Goal: Task Accomplishment & Management: Use online tool/utility

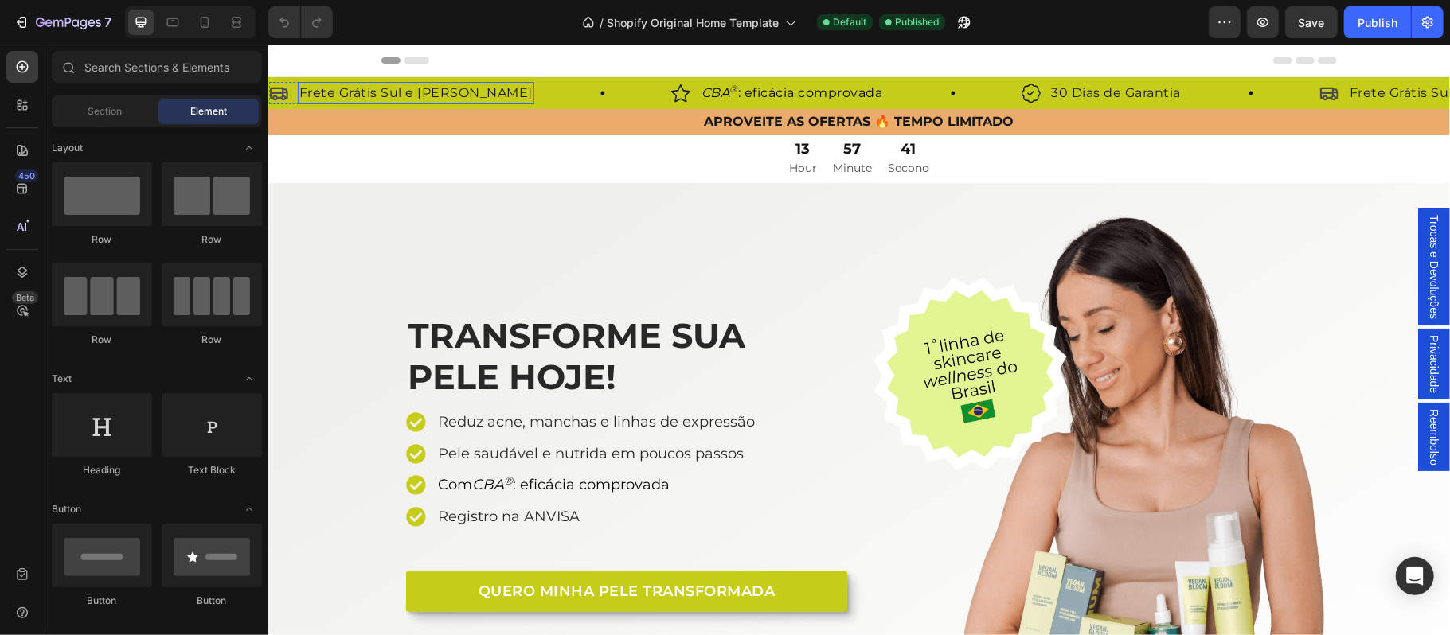
click at [431, 96] on p "Frete Grátis Sul e [PERSON_NAME]" at bounding box center [415, 92] width 233 height 19
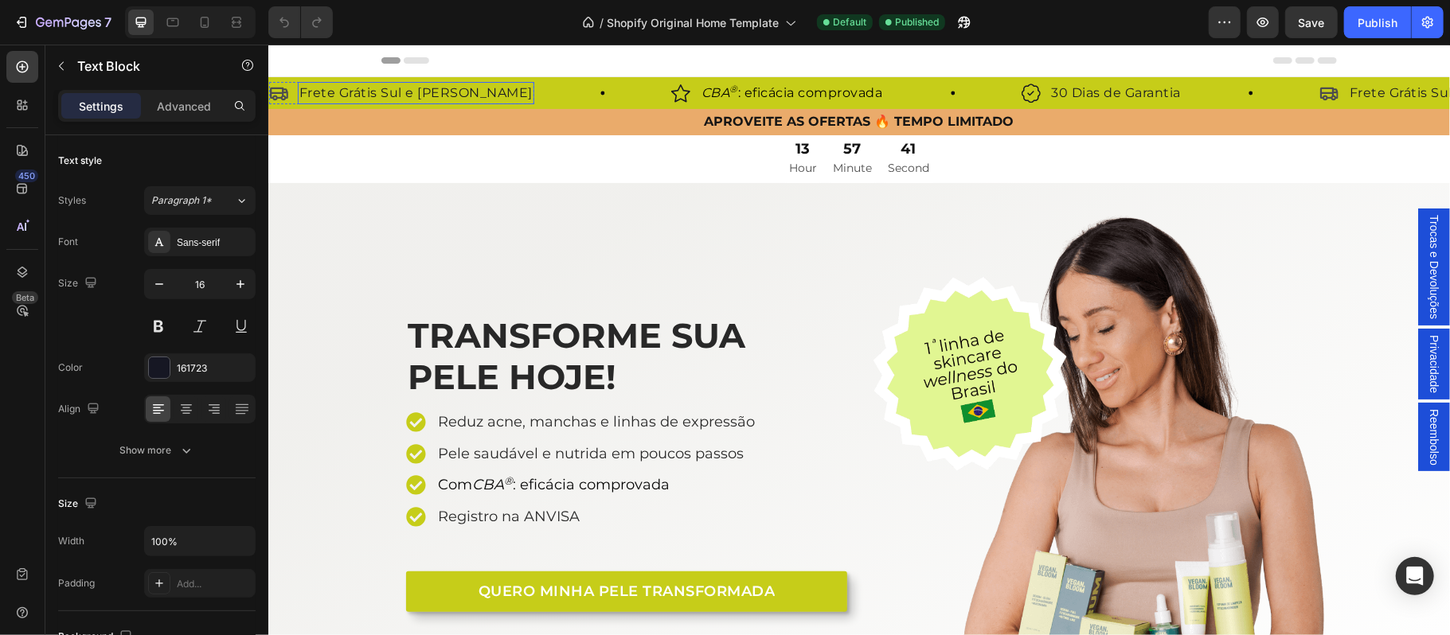
click at [392, 95] on p "Frete Grátis Sul e [PERSON_NAME]" at bounding box center [415, 92] width 233 height 19
click at [392, 95] on p "Frete Grátis Sul e Sudeste" at bounding box center [415, 92] width 233 height 19
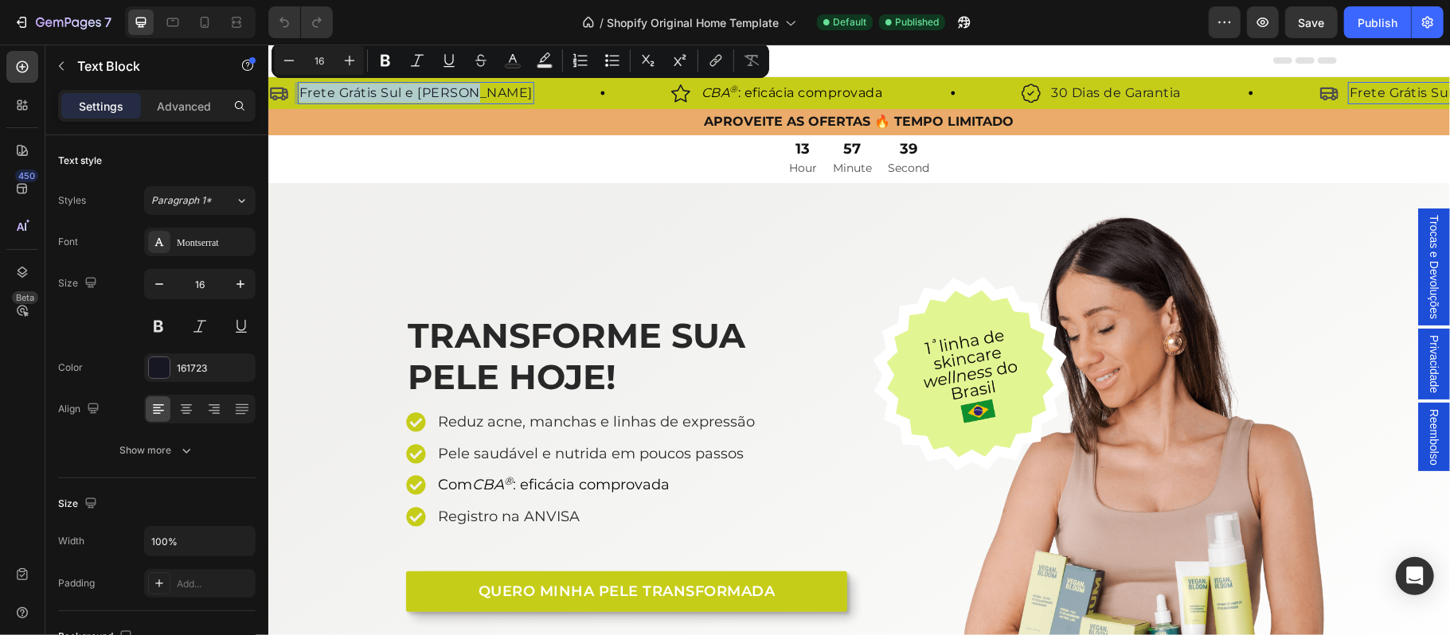
click at [384, 93] on p "Frete Grátis Sul e Sudeste" at bounding box center [415, 92] width 233 height 19
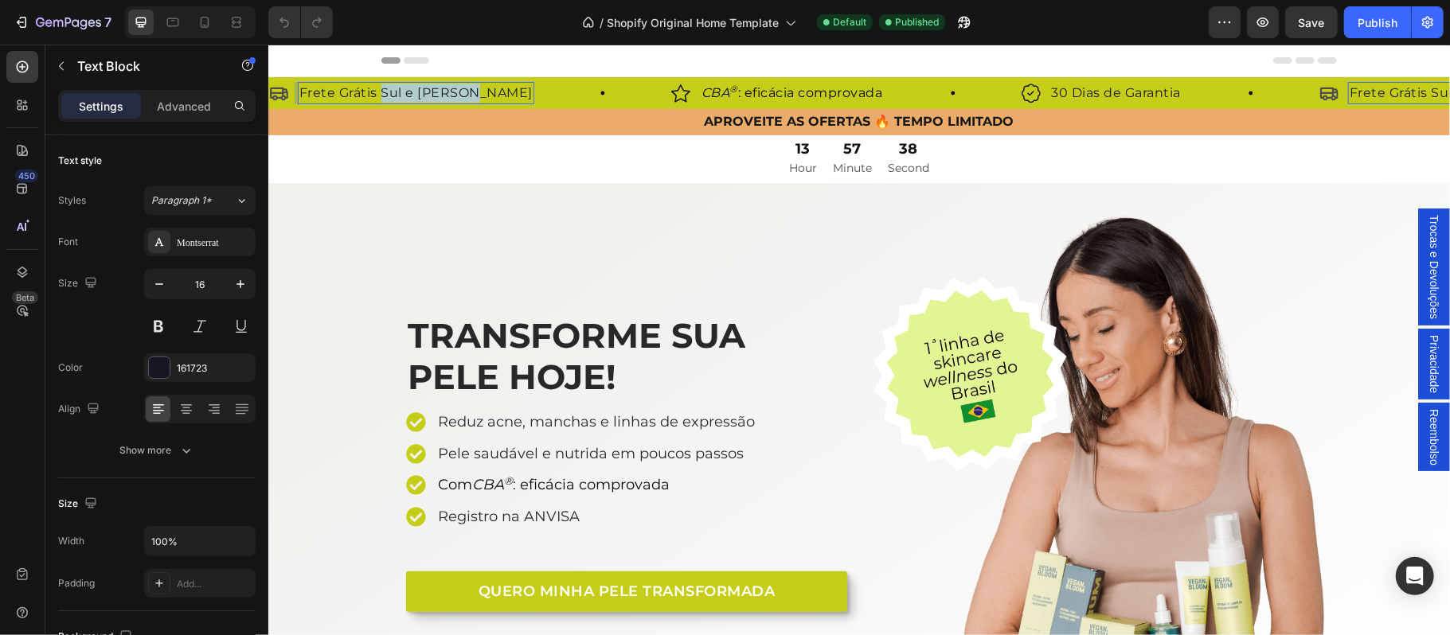
drag, startPoint x: 382, startPoint y: 95, endPoint x: 470, endPoint y: 99, distance: 87.7
click at [470, 99] on p "Frete Grátis Sul e Sudeste" at bounding box center [415, 92] width 233 height 19
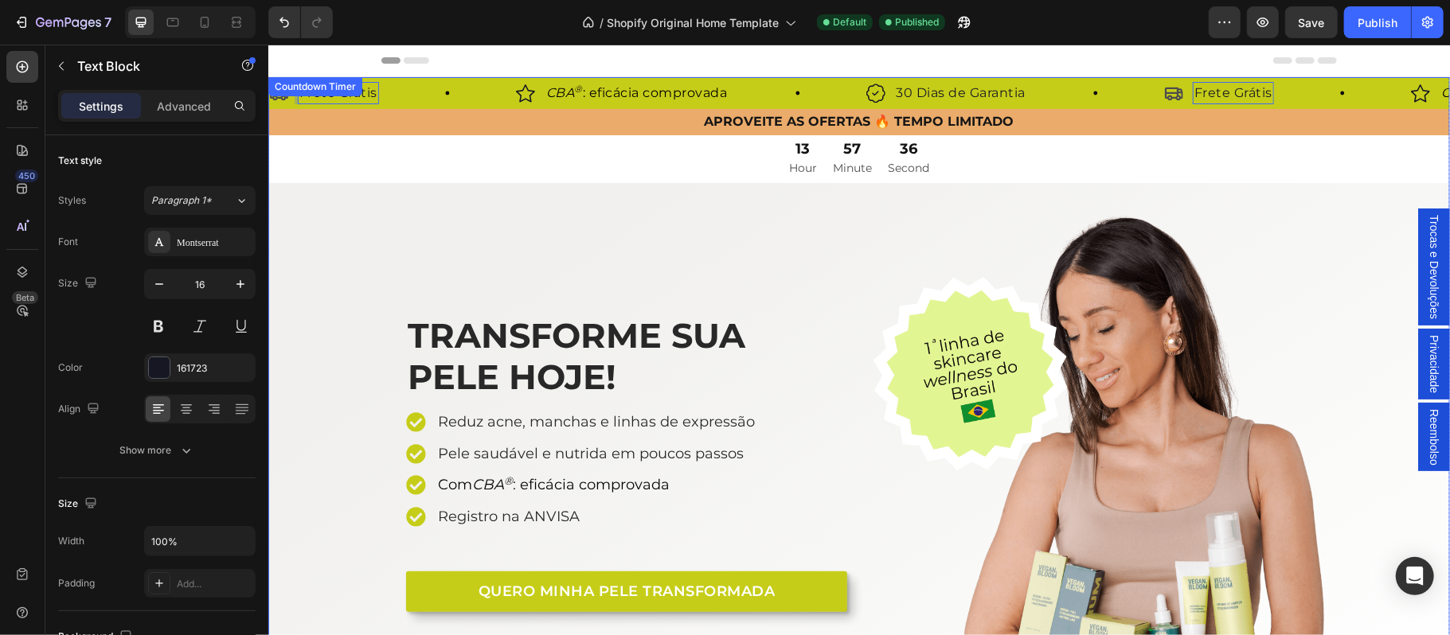
click at [462, 178] on div "13 Hour 57 Minute 36 Second" at bounding box center [857, 159] width 1181 height 49
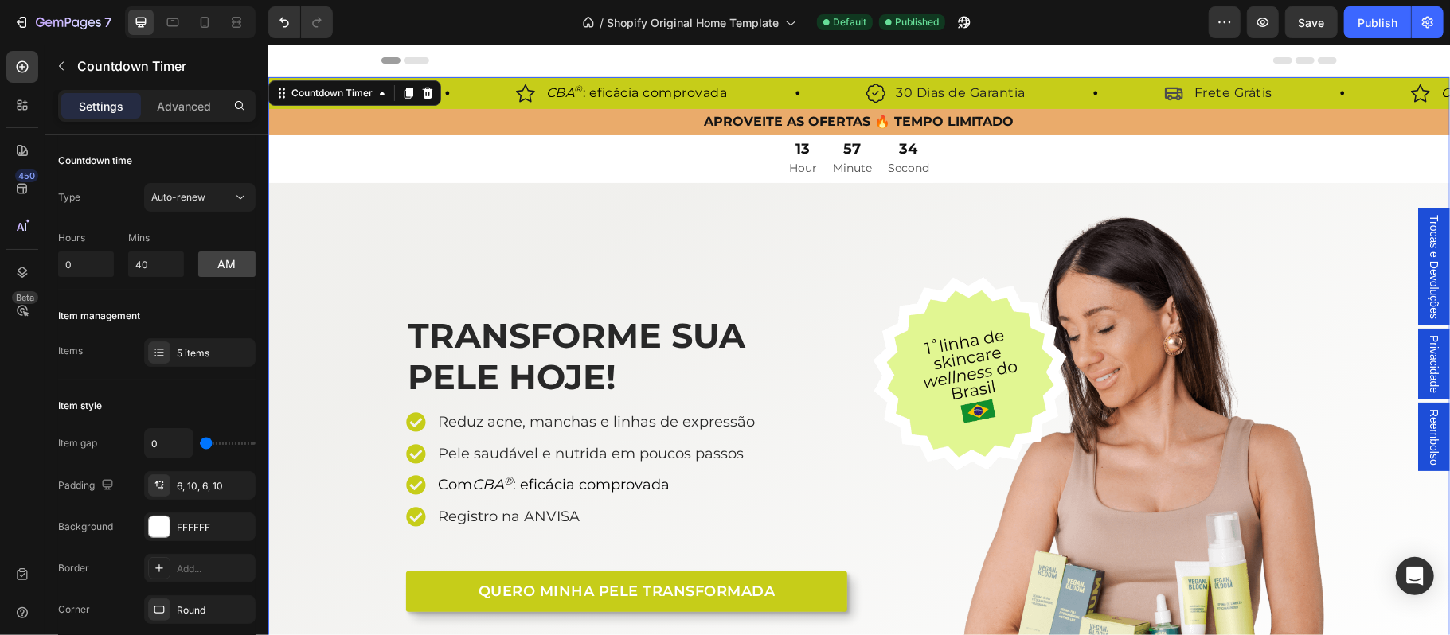
click at [441, 166] on div "13 Hour 57 Minute 34 Second" at bounding box center [857, 159] width 1181 height 49
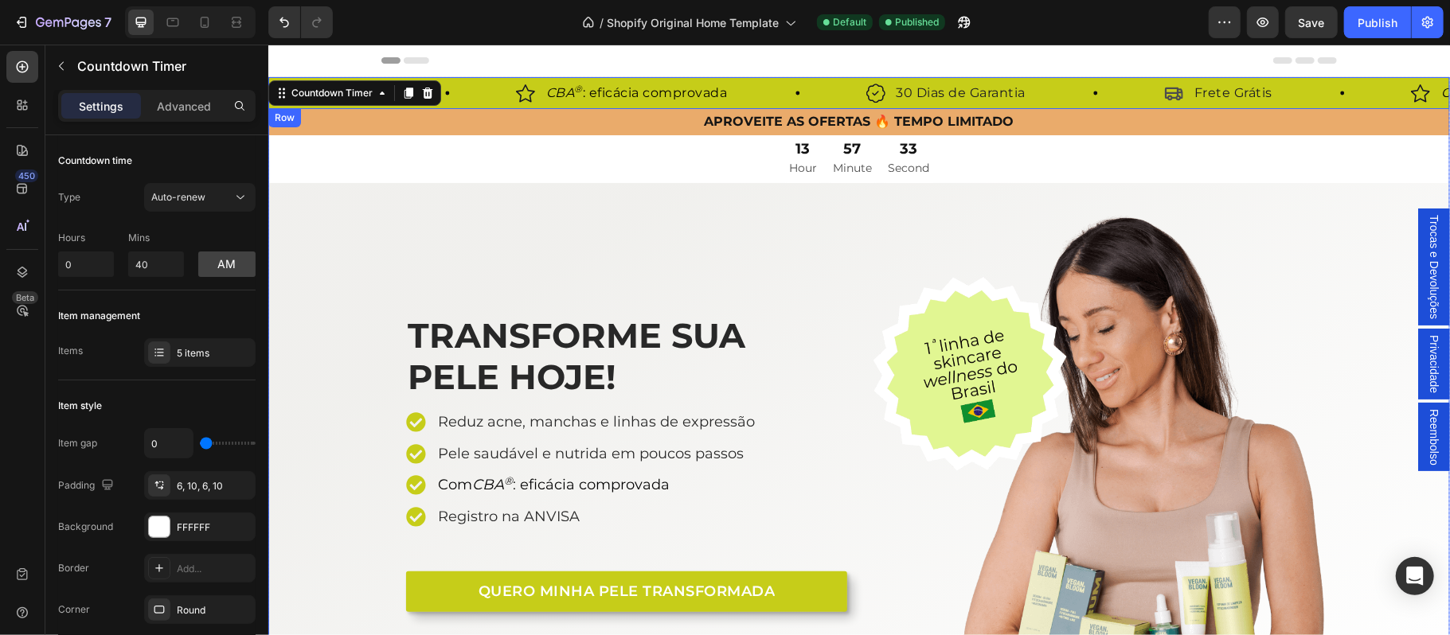
click at [1264, 98] on p "Frete Grátis" at bounding box center [1232, 92] width 78 height 19
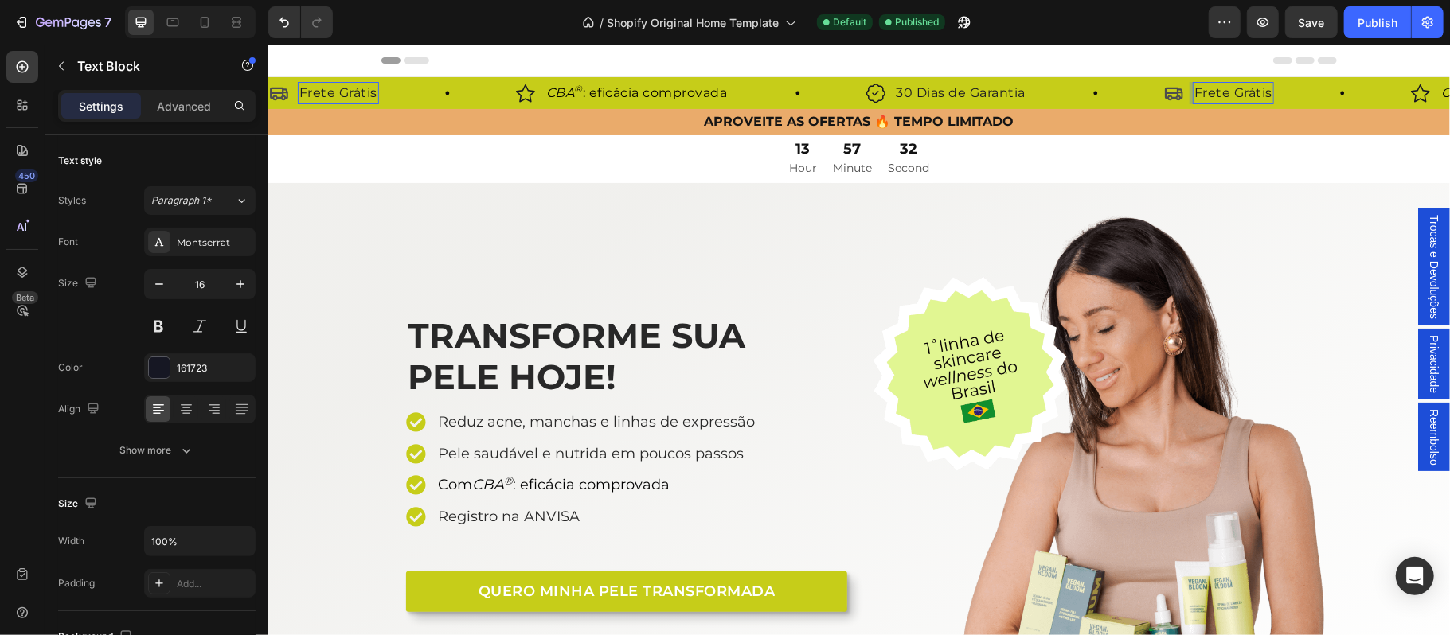
click at [1269, 95] on p "Frete Grátis" at bounding box center [1232, 92] width 78 height 19
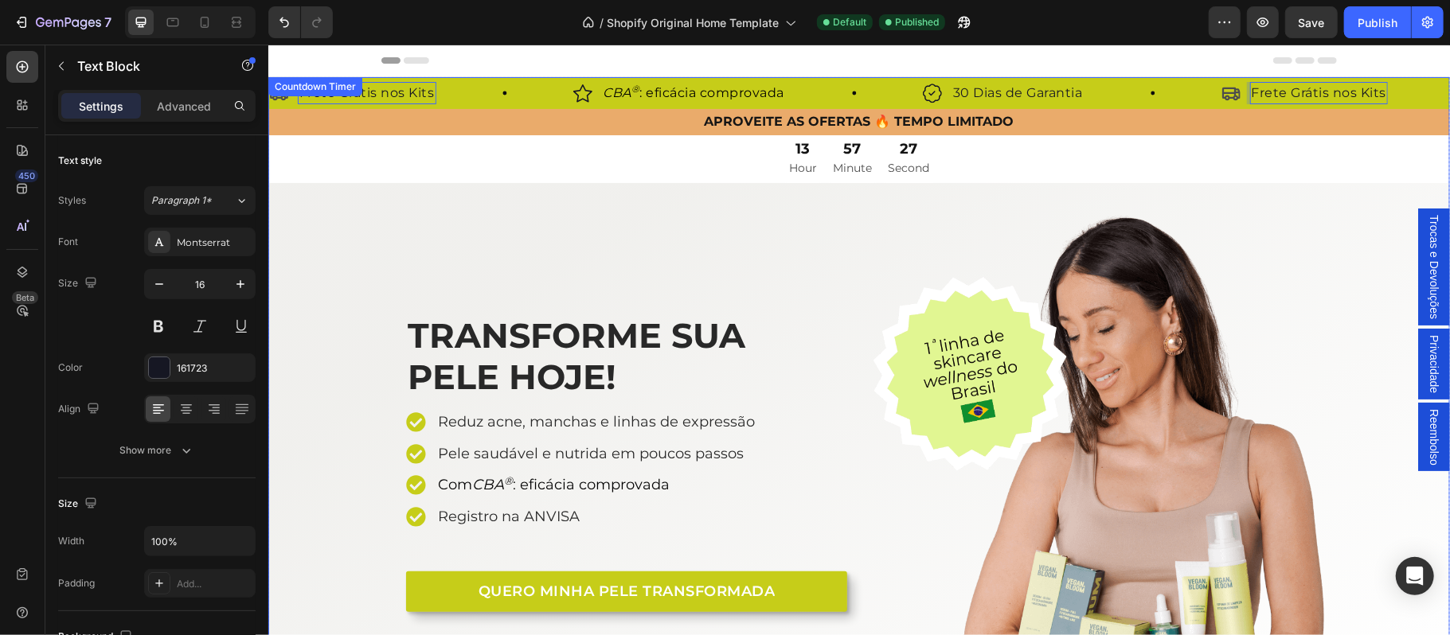
click at [400, 220] on div "TRANSFORME SUA PELE HOJE! Heading Reduz acne, manchas e linhas de expressão Pel…" at bounding box center [619, 455] width 454 height 483
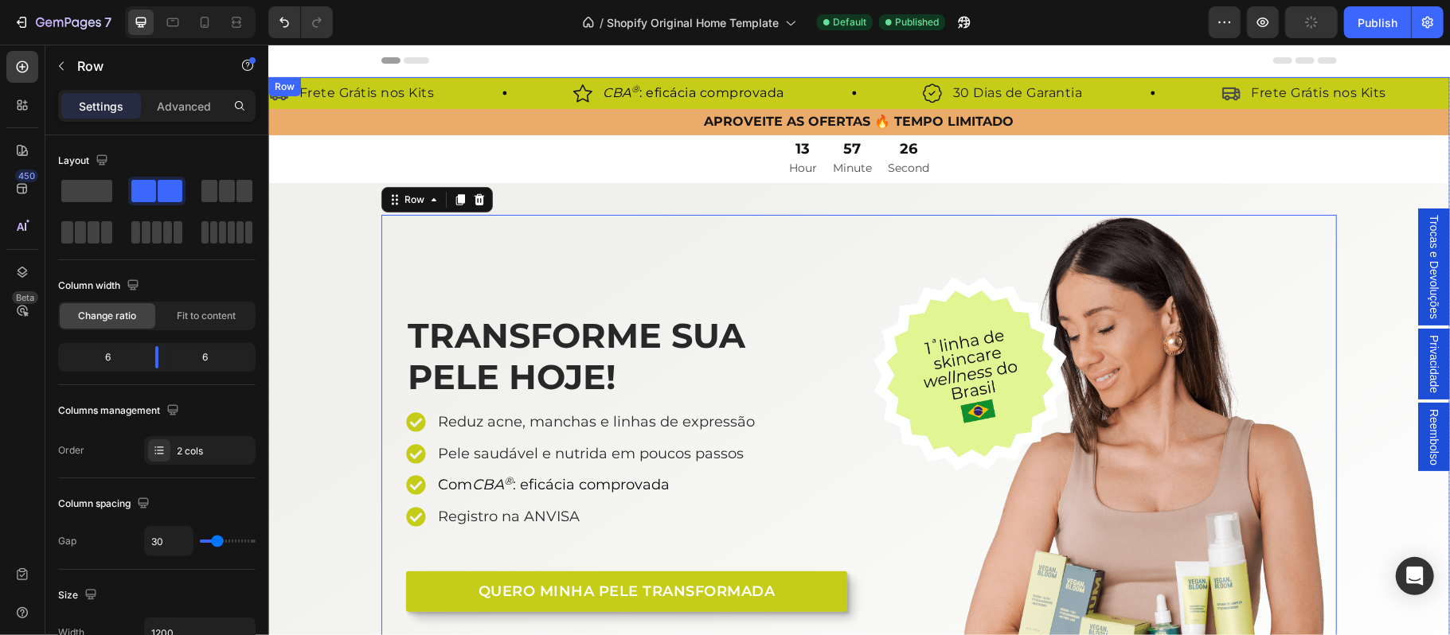
click at [347, 274] on div "TRANSFORME SUA PELE HOJE! Heading Reduz acne, manchas e linhas de expressão Pel…" at bounding box center [857, 455] width 1181 height 483
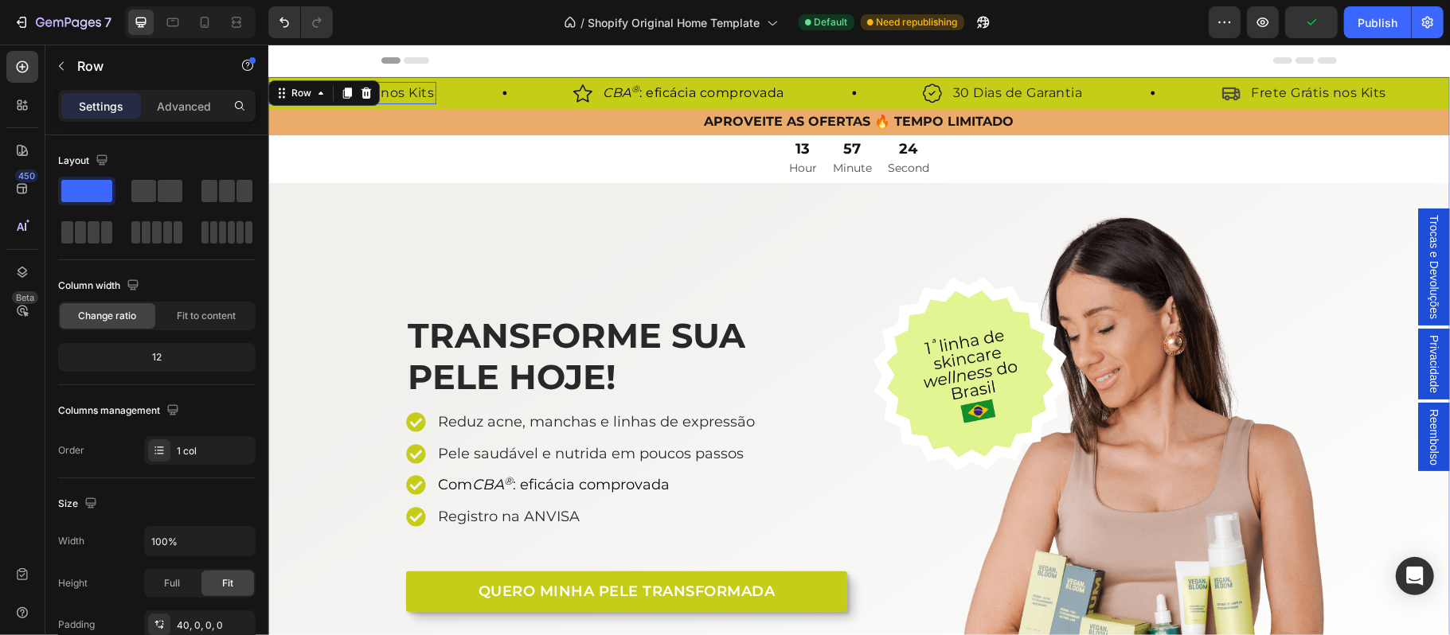
click at [409, 95] on p "Frete Grátis nos Kits" at bounding box center [366, 92] width 135 height 19
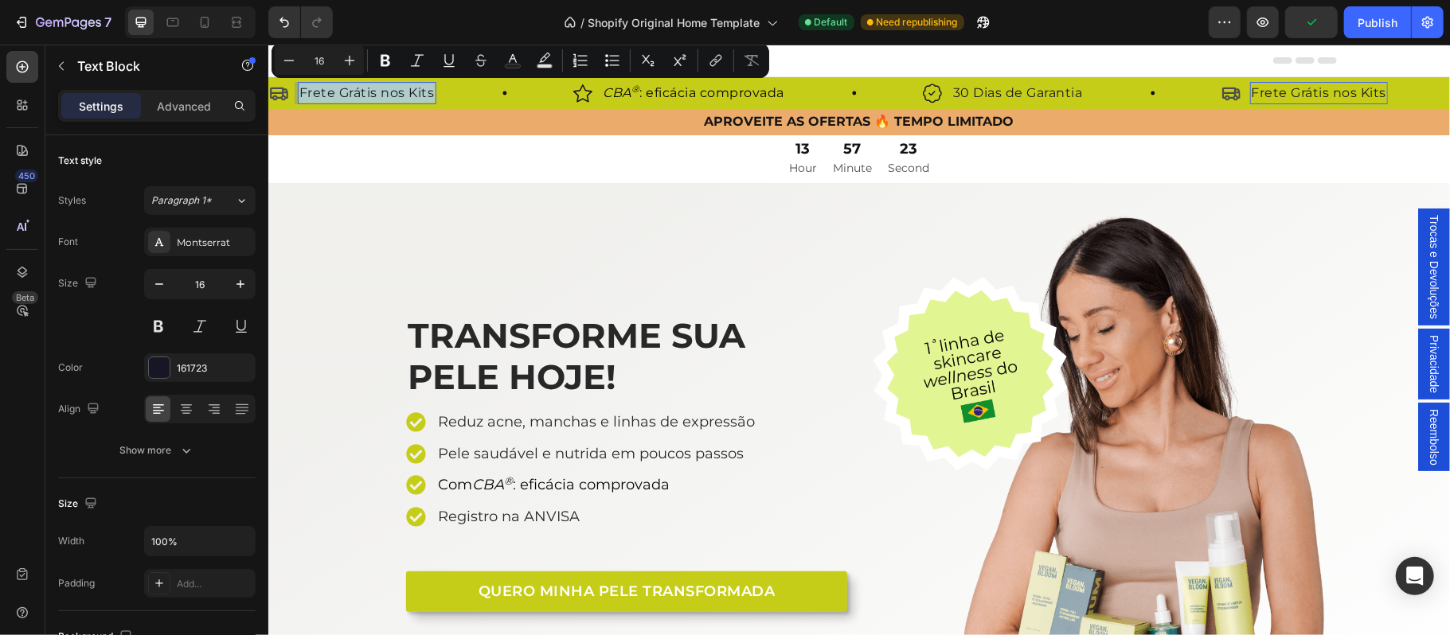
click at [381, 95] on p "Frete Grátis nos Kits" at bounding box center [366, 92] width 135 height 19
drag, startPoint x: 381, startPoint y: 92, endPoint x: 434, endPoint y: 92, distance: 53.3
click at [434, 92] on div "Frete Grátis nos Kits" at bounding box center [366, 92] width 139 height 22
click at [433, 166] on div "13 Hour 57 Minute 22 Second" at bounding box center [857, 159] width 1181 height 49
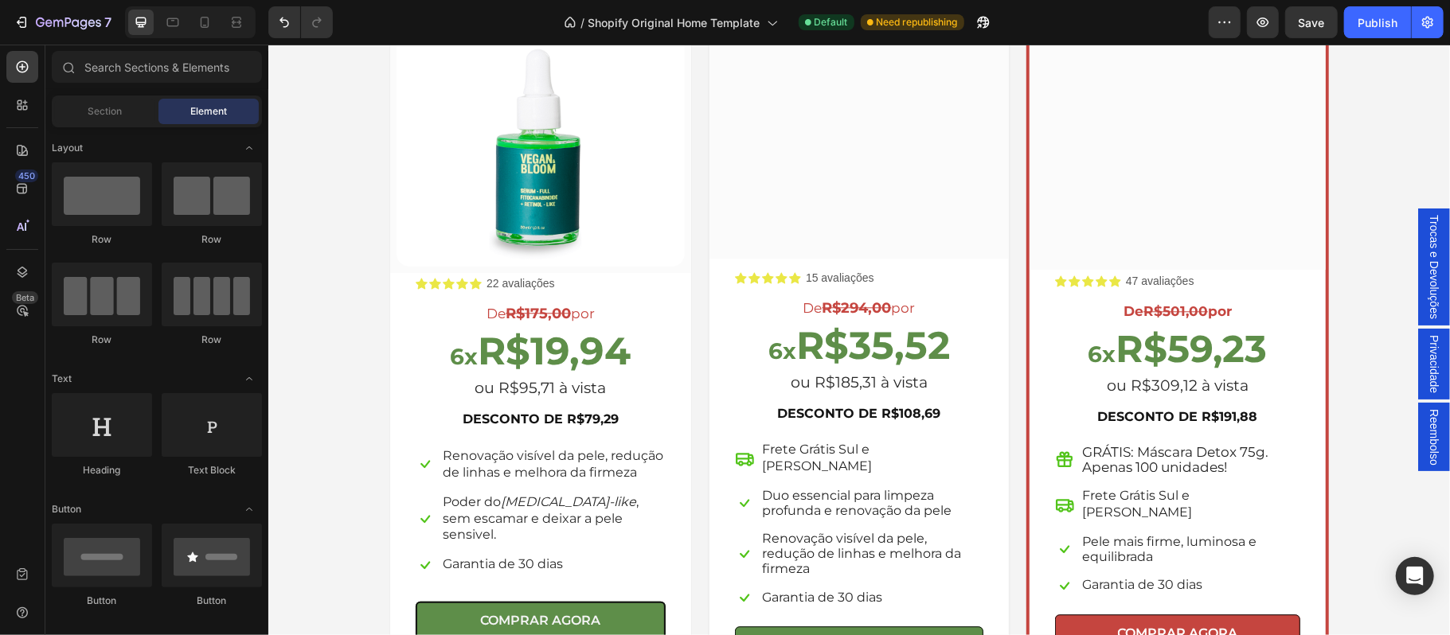
scroll to position [2905, 0]
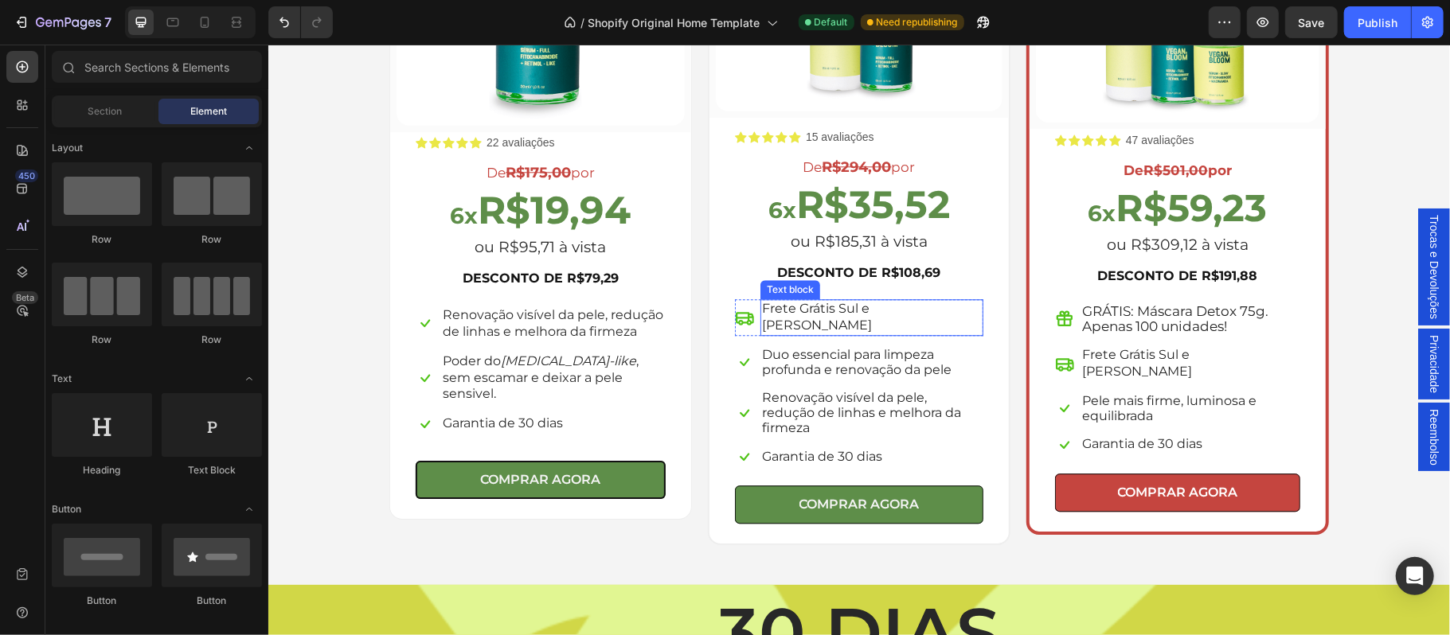
click at [851, 313] on p "Frete Grátis Sul e Sudeste" at bounding box center [871, 316] width 220 height 33
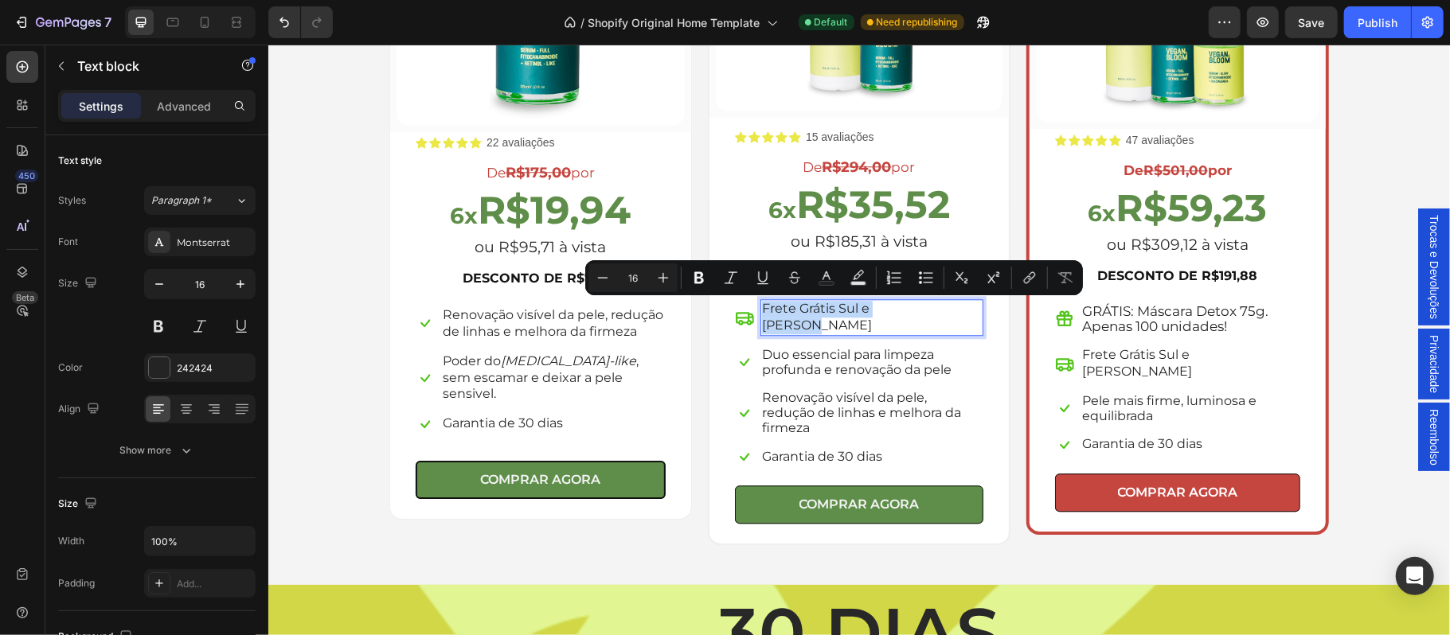
click at [841, 311] on p "Frete Grátis Sul e Sudeste" at bounding box center [871, 316] width 220 height 33
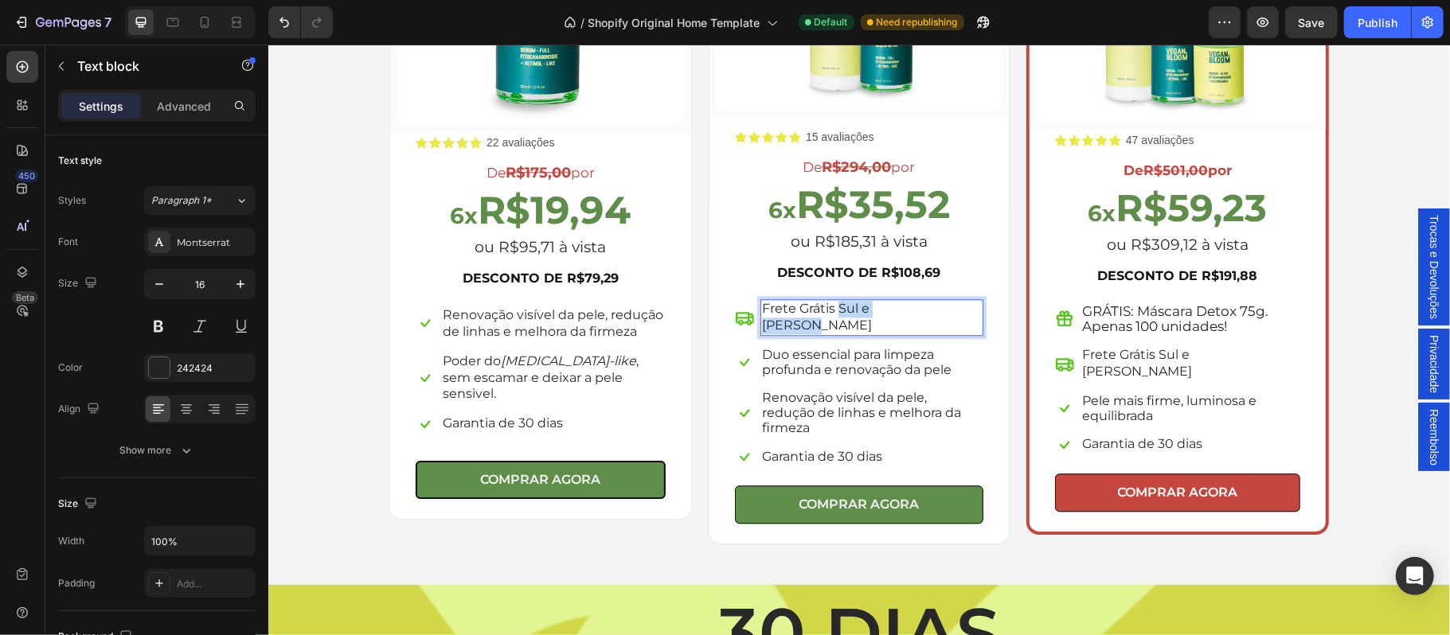
drag, startPoint x: 832, startPoint y: 311, endPoint x: 914, endPoint y: 311, distance: 82.0
click at [914, 311] on p "Frete Grátis Sul e Sudeste" at bounding box center [871, 316] width 220 height 33
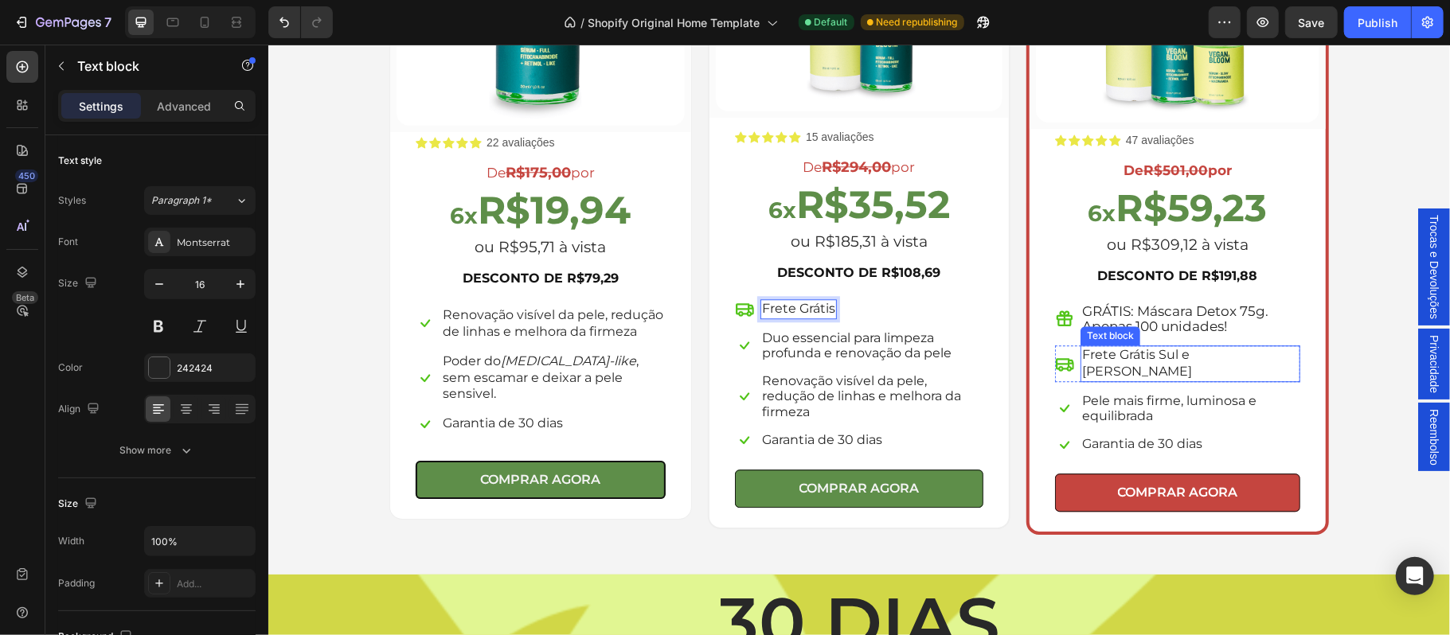
click at [1130, 354] on span "Frete Grátis Sul e Sudeste" at bounding box center [1136, 362] width 110 height 32
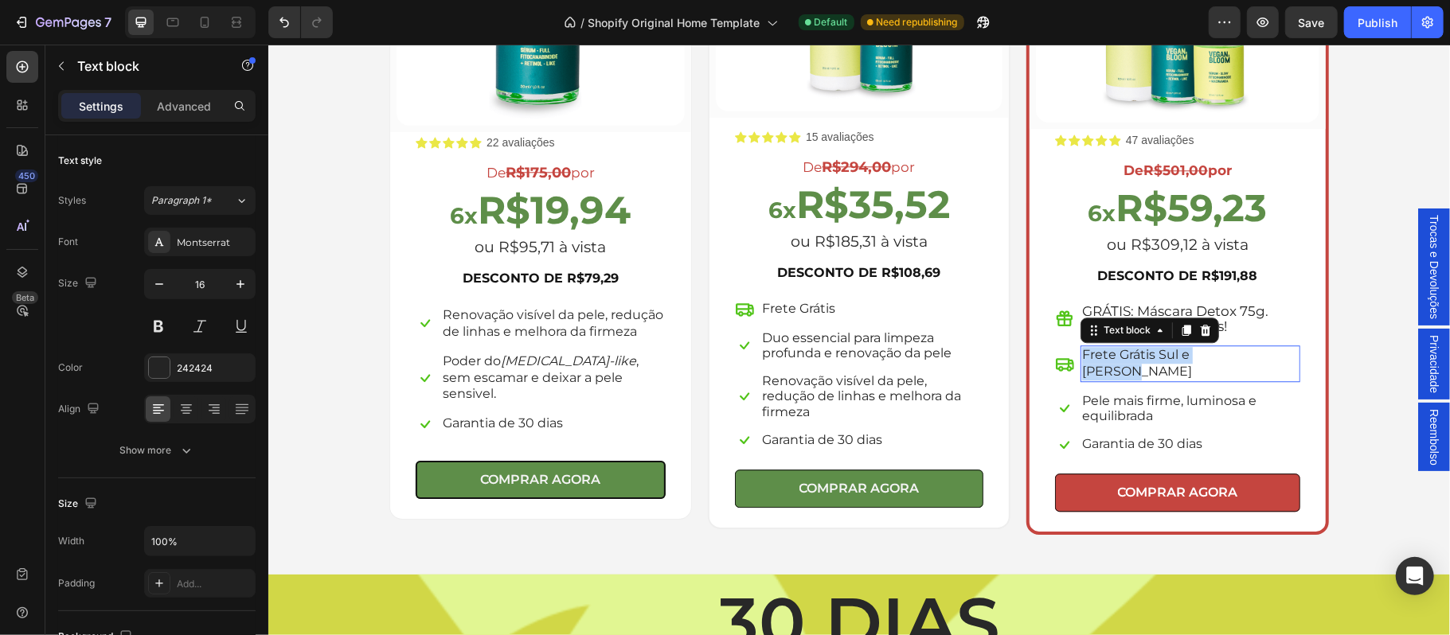
click at [1130, 354] on span "Frete Grátis Sul e Sudeste" at bounding box center [1136, 362] width 110 height 32
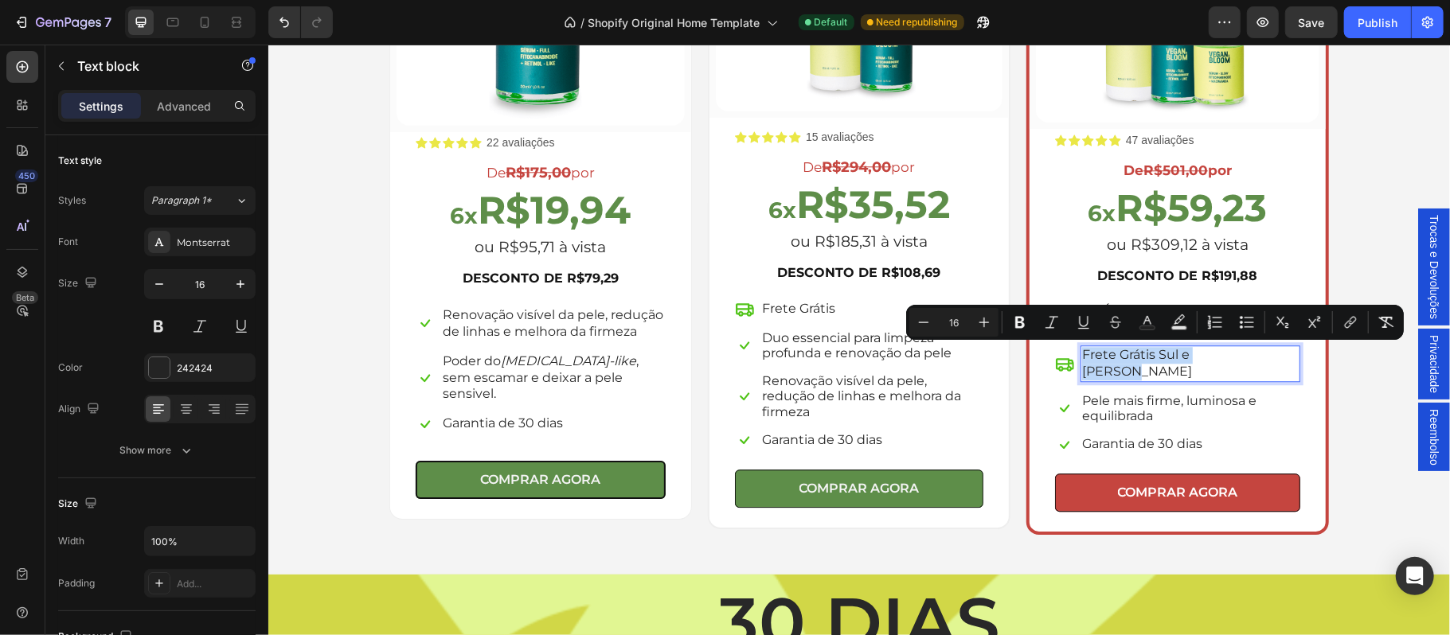
click at [1158, 357] on span "Frete Grátis Sul e Sudeste" at bounding box center [1136, 362] width 110 height 32
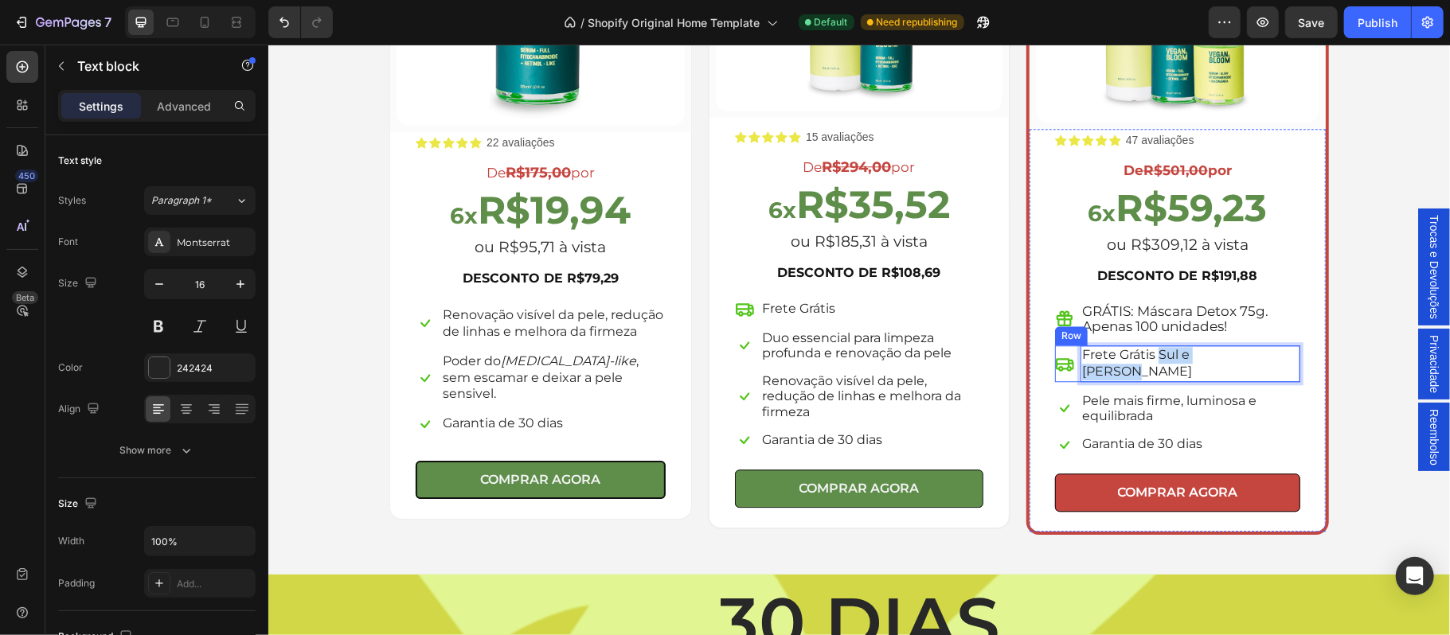
drag, startPoint x: 1150, startPoint y: 354, endPoint x: 1237, endPoint y: 354, distance: 86.8
click at [1237, 354] on div "Icon Frete Grátis Sul e Sudeste Text block 0 Row" at bounding box center [1176, 363] width 245 height 37
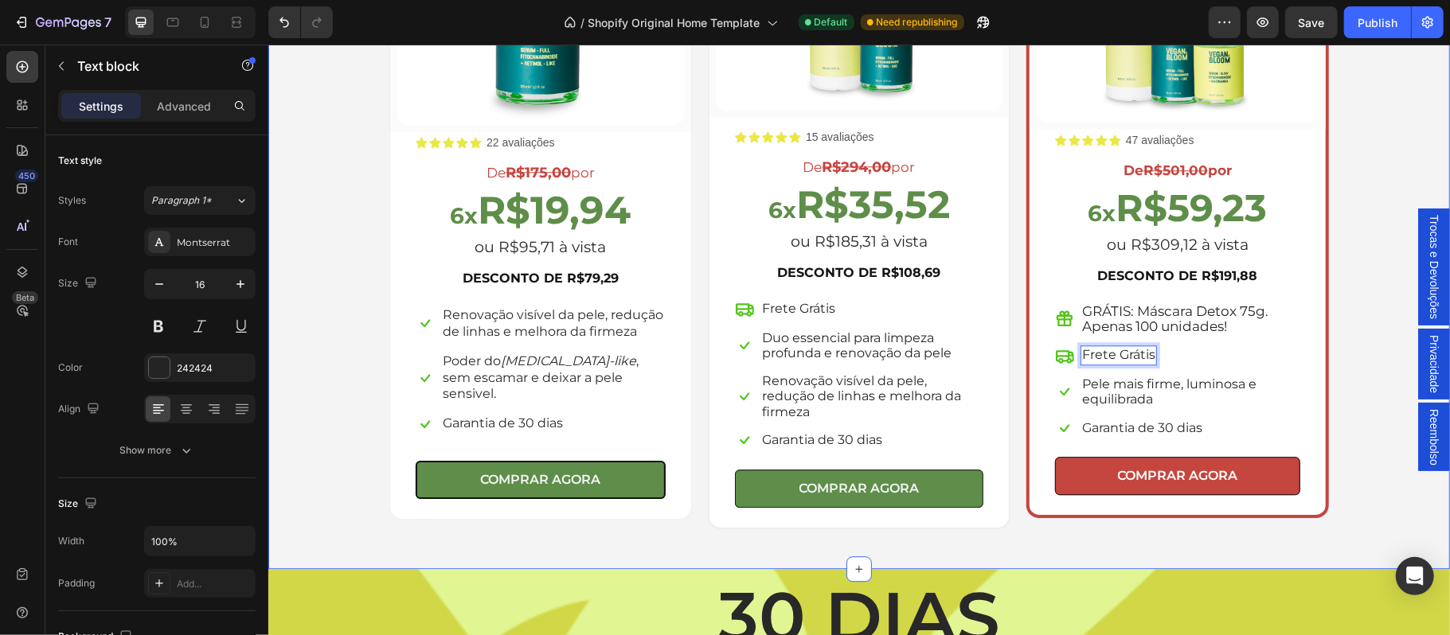
click at [1365, 303] on div "Escolha a sua oferta 🔥 Heading *Ofertas válidas enquanto durarem os estoques. T…" at bounding box center [858, 117] width 1158 height 822
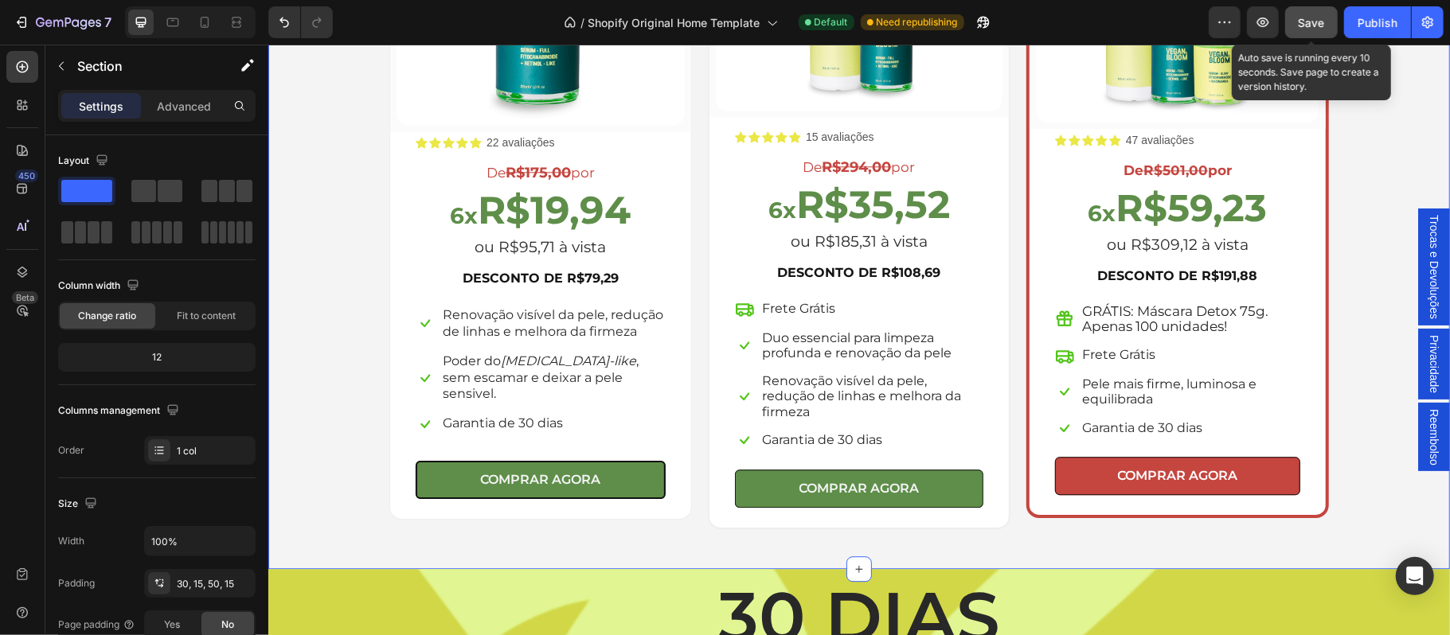
click at [1304, 23] on span "Save" at bounding box center [1311, 23] width 26 height 14
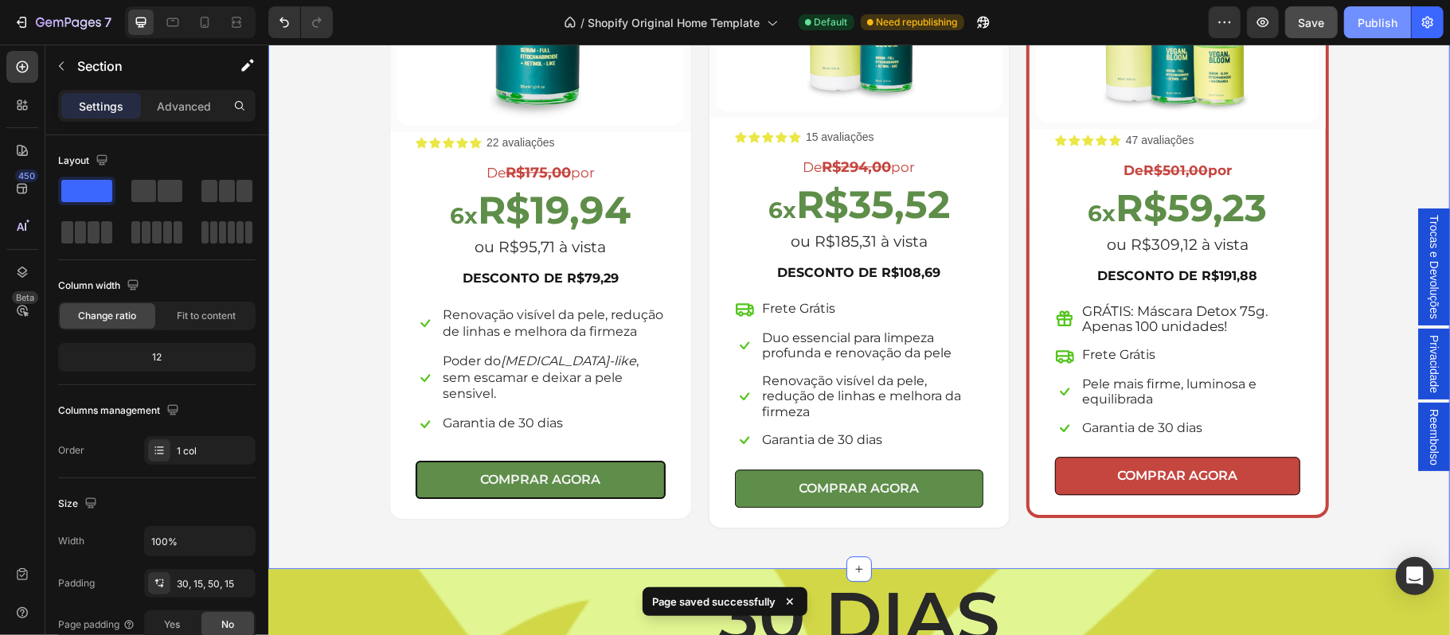
click at [1366, 19] on div "Publish" at bounding box center [1377, 22] width 40 height 17
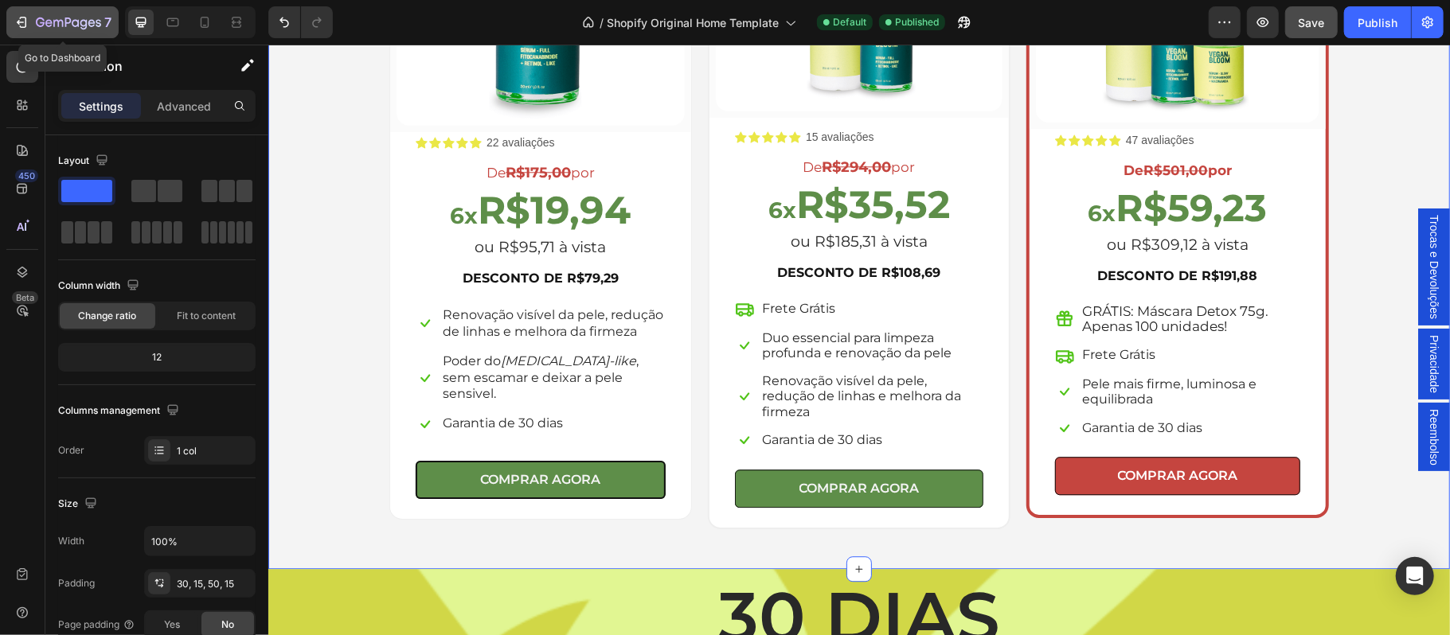
click at [20, 19] on icon "button" at bounding box center [22, 22] width 16 height 16
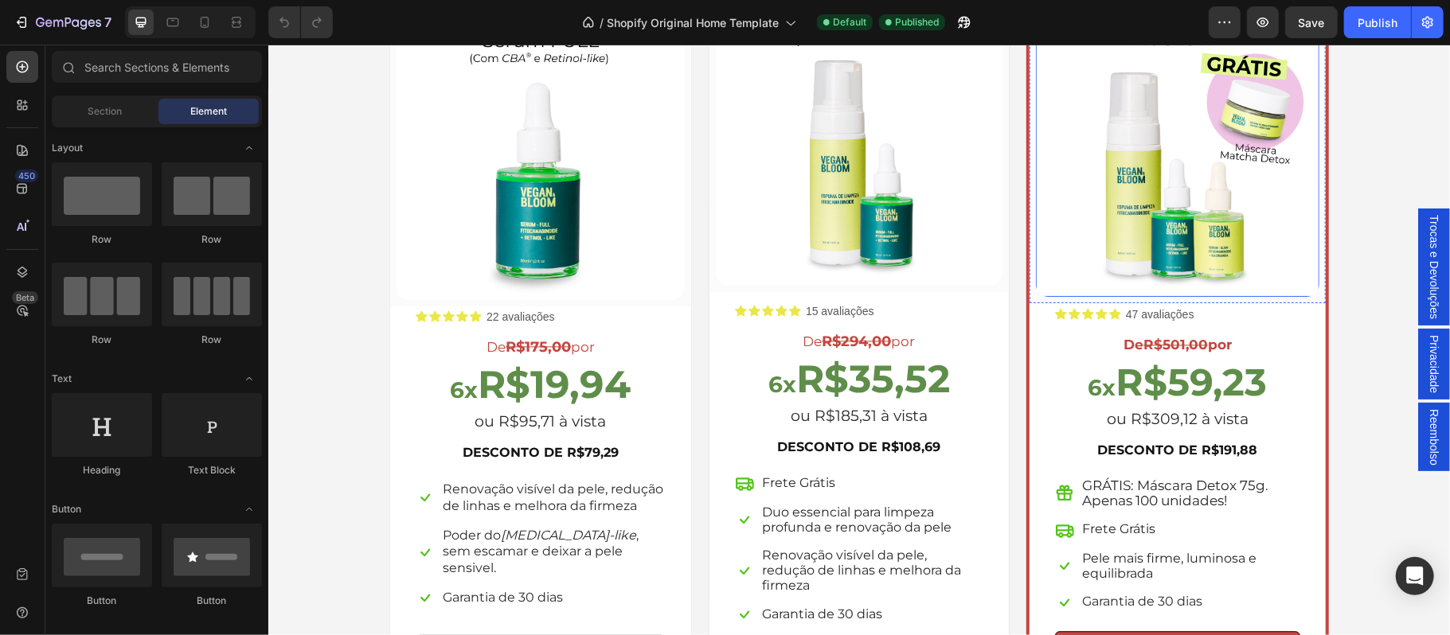
scroll to position [2510, 0]
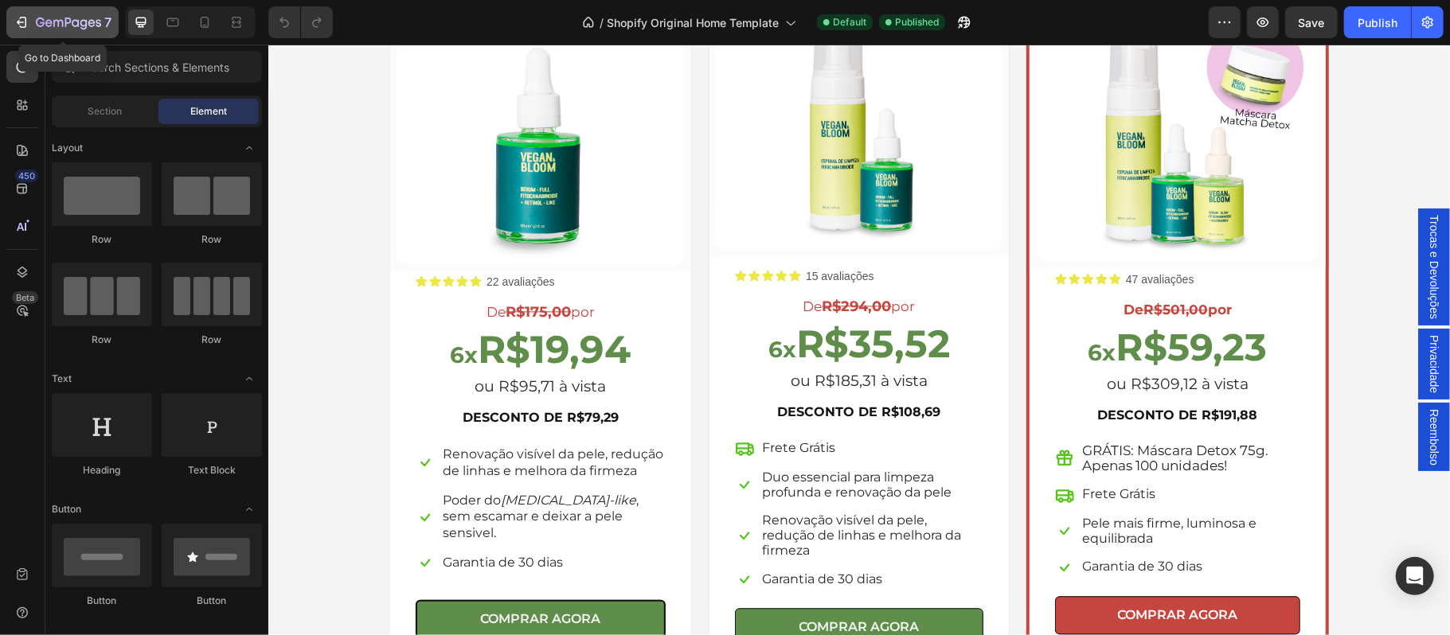
click at [16, 22] on icon "button" at bounding box center [22, 22] width 16 height 16
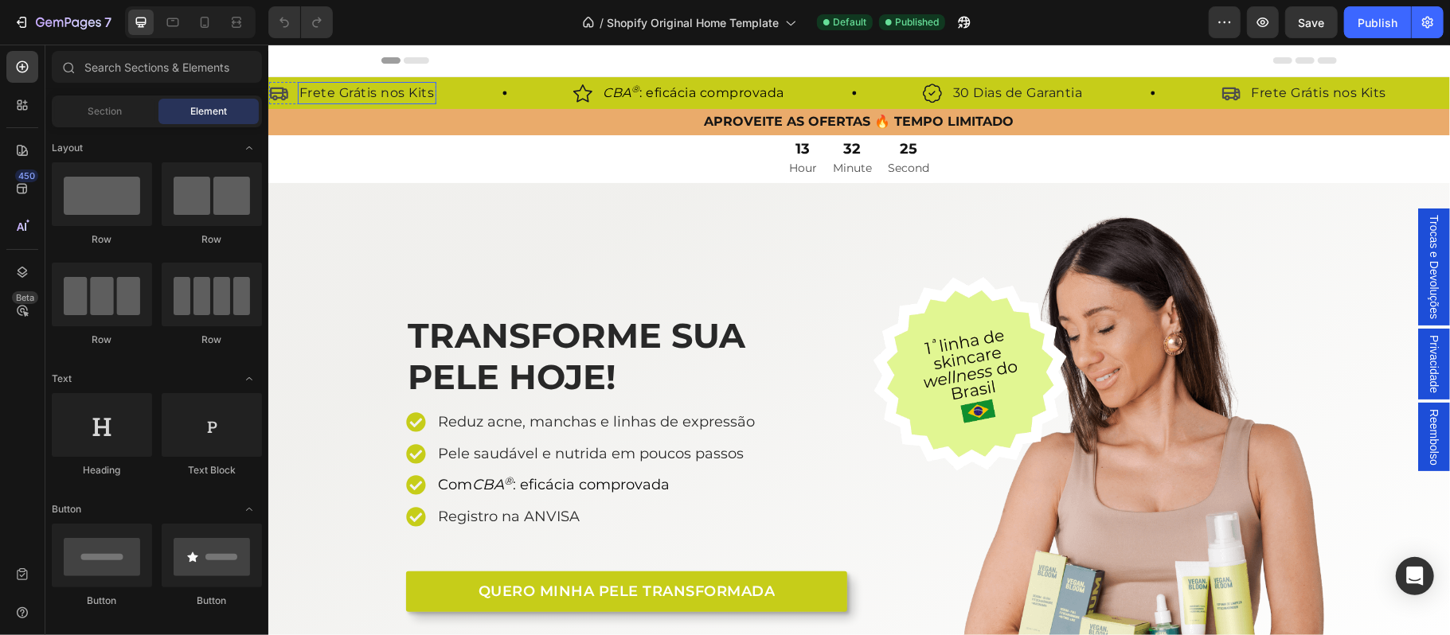
click at [399, 93] on p "Frete Grátis nos Kits" at bounding box center [366, 92] width 135 height 19
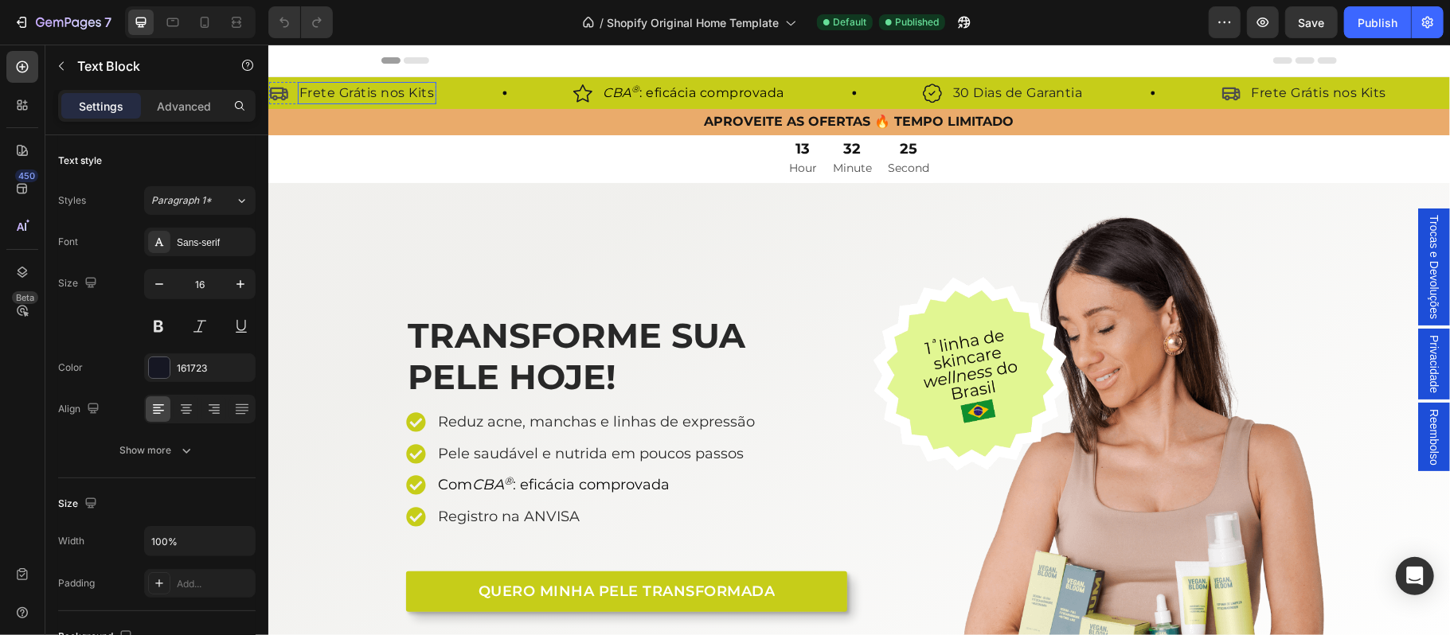
click at [396, 93] on p "Frete Grátis nos Kits" at bounding box center [366, 92] width 135 height 19
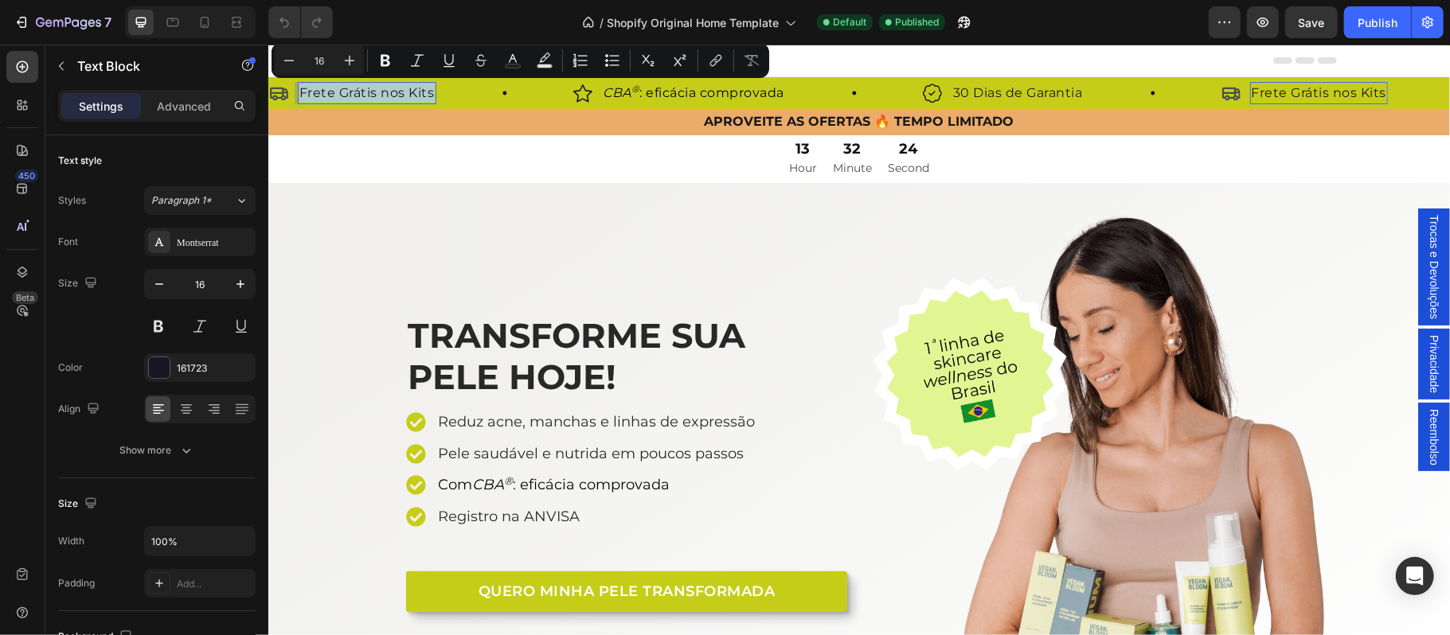
click at [392, 93] on p "Frete Grátis nos Kits" at bounding box center [366, 92] width 135 height 19
drag, startPoint x: 382, startPoint y: 93, endPoint x: 434, endPoint y: 93, distance: 51.7
click at [434, 93] on div "Frete Grátis nos Kits" at bounding box center [366, 92] width 139 height 22
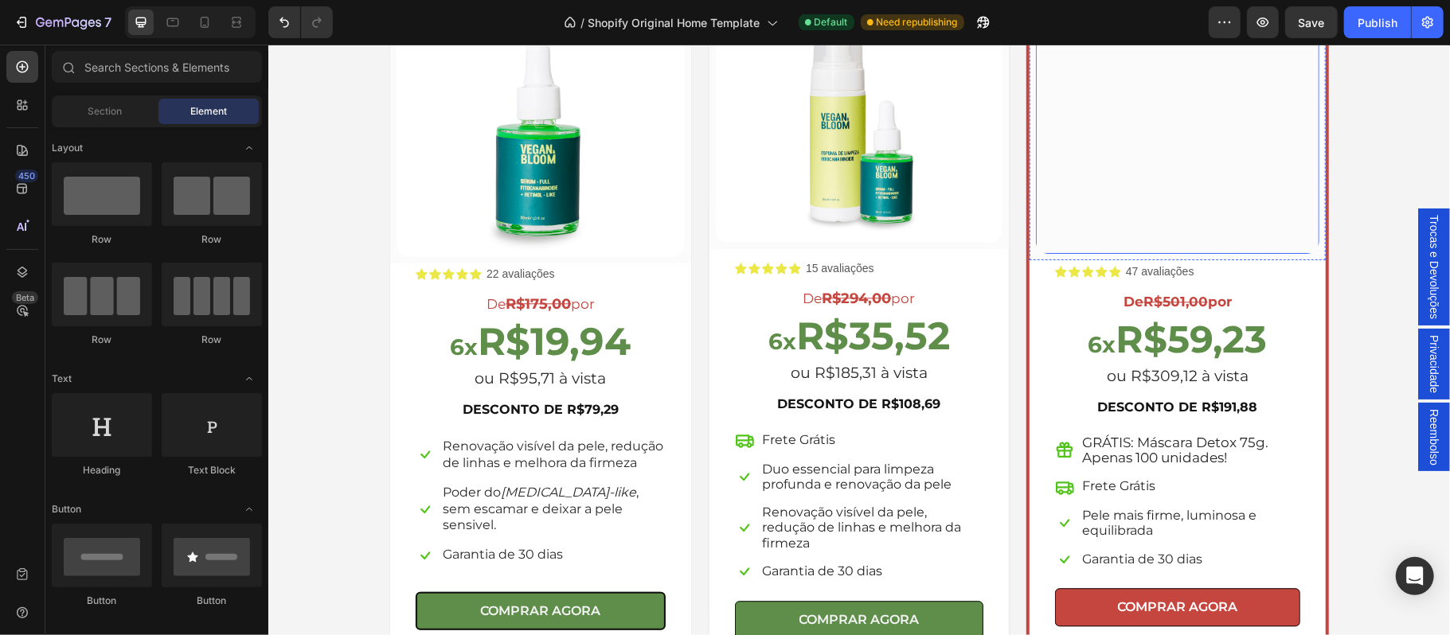
scroll to position [2915, 0]
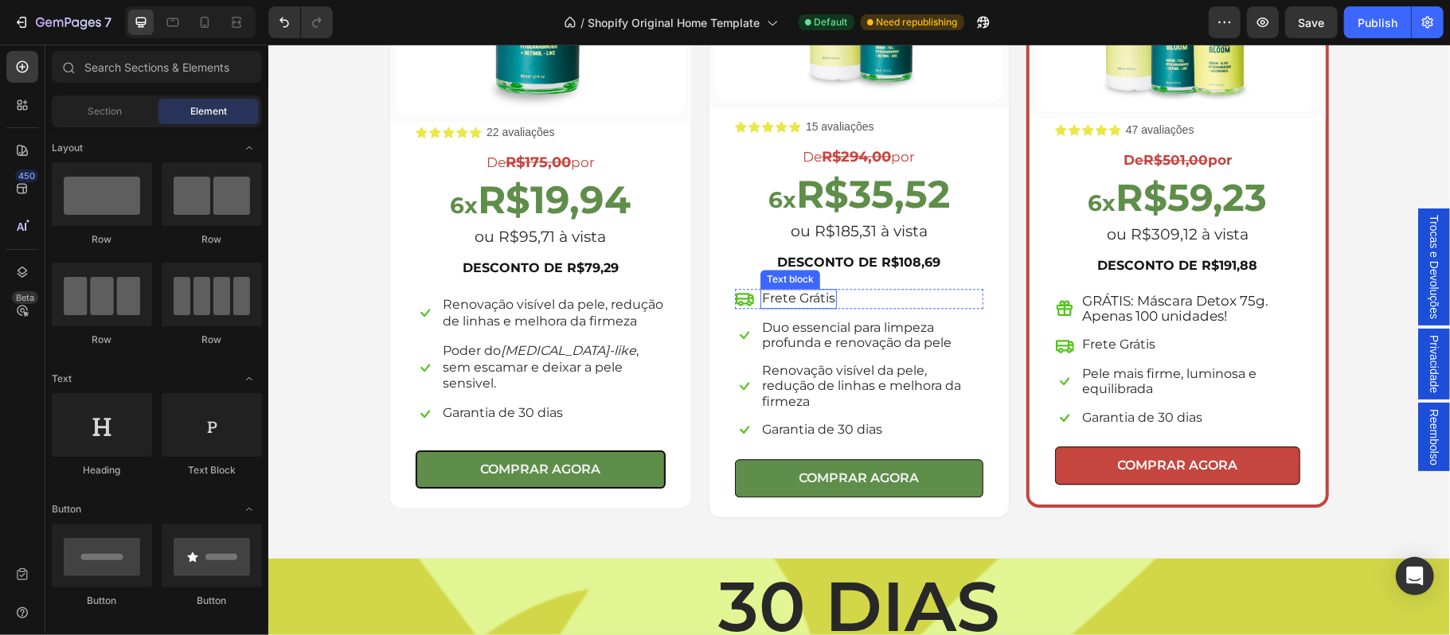
click at [820, 302] on p "Frete Grátis" at bounding box center [797, 298] width 73 height 17
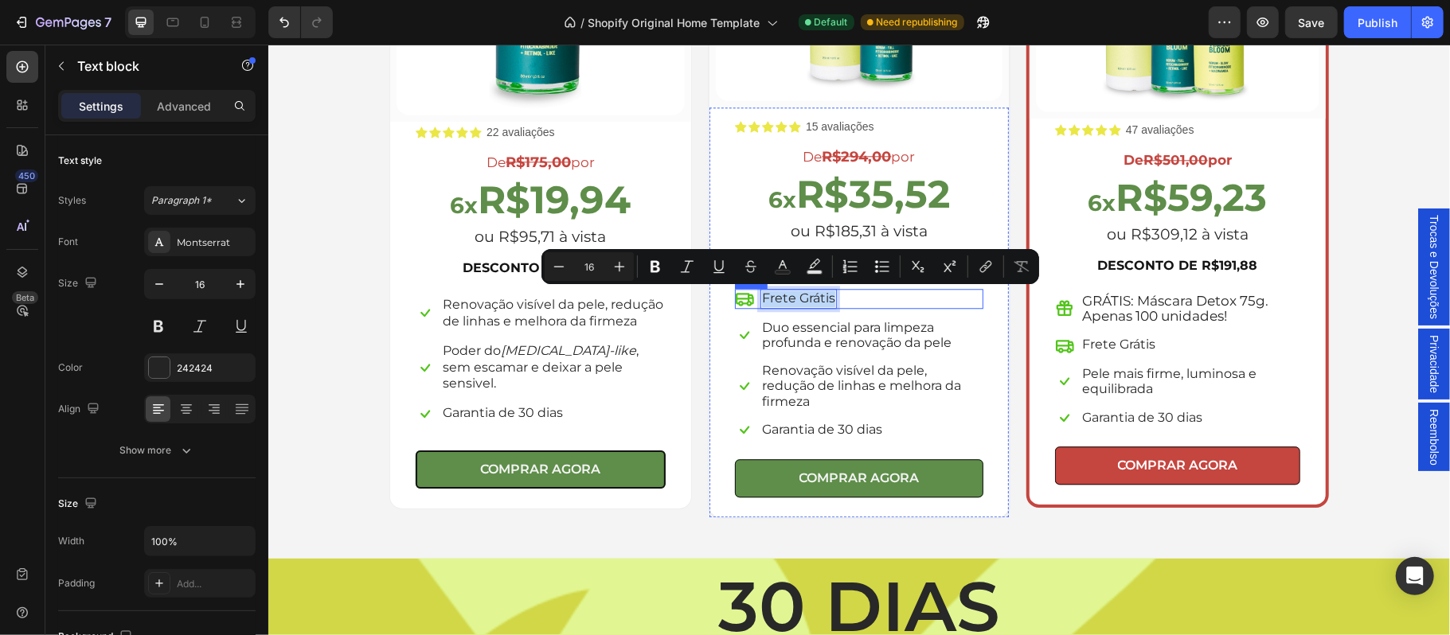
click at [838, 302] on div "Icon Frete Grátis Text block 0 Row" at bounding box center [858, 298] width 248 height 20
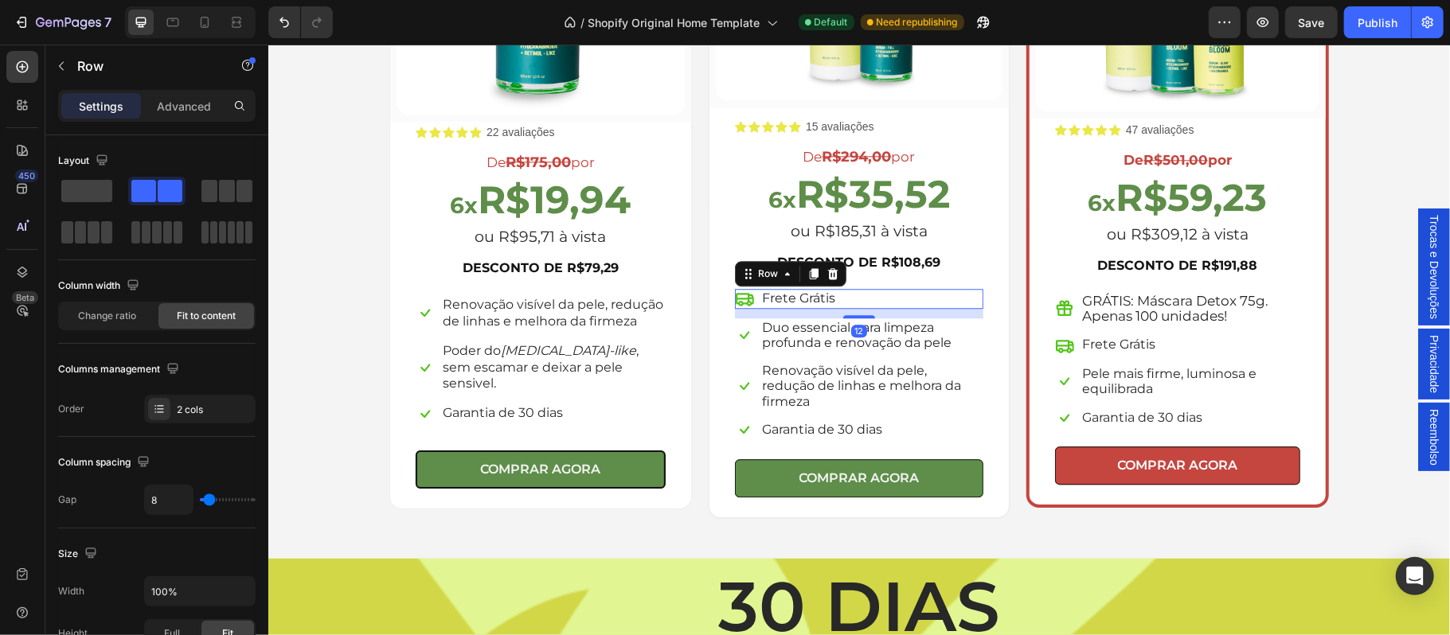
click at [835, 302] on div "Icon Frete Grátis Text block Row 12" at bounding box center [858, 298] width 248 height 20
click at [828, 299] on div "Icon Frete Grátis Text block Row 12" at bounding box center [858, 298] width 248 height 20
click at [810, 299] on p "Frete Grátis" at bounding box center [797, 298] width 73 height 17
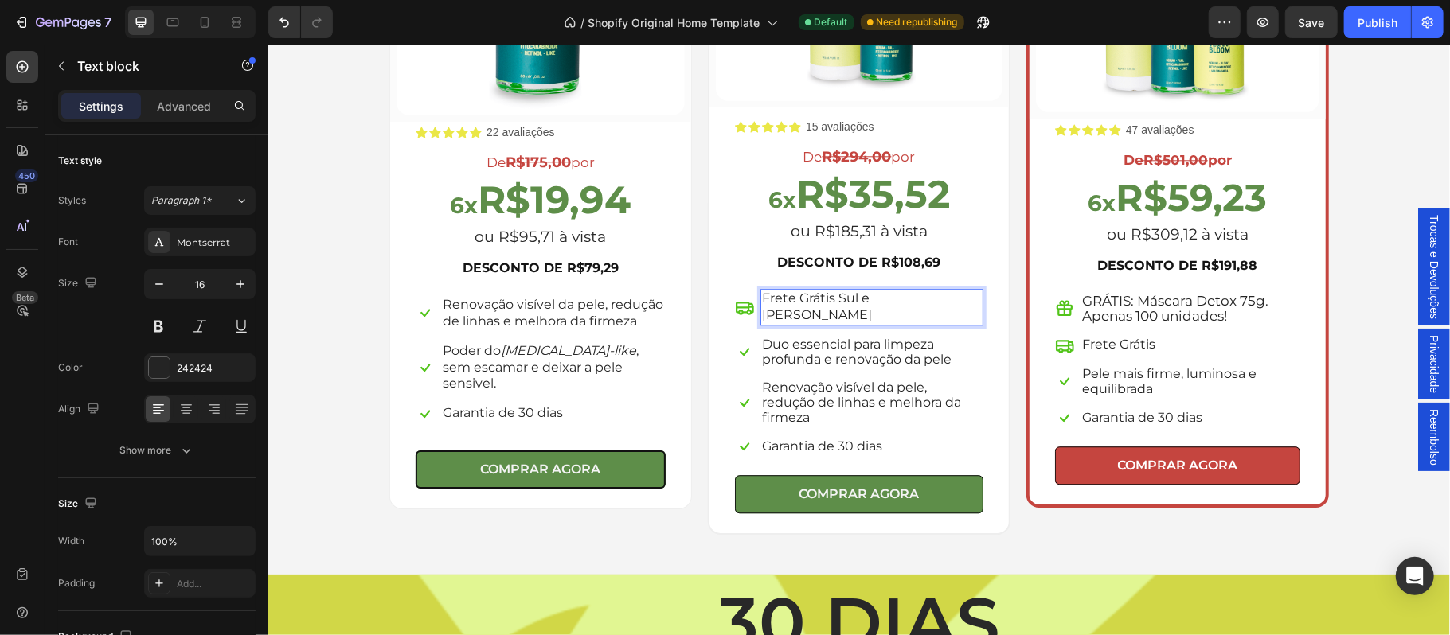
click at [876, 292] on p "Frete Grátis Sul e Sudeste" at bounding box center [871, 306] width 220 height 33
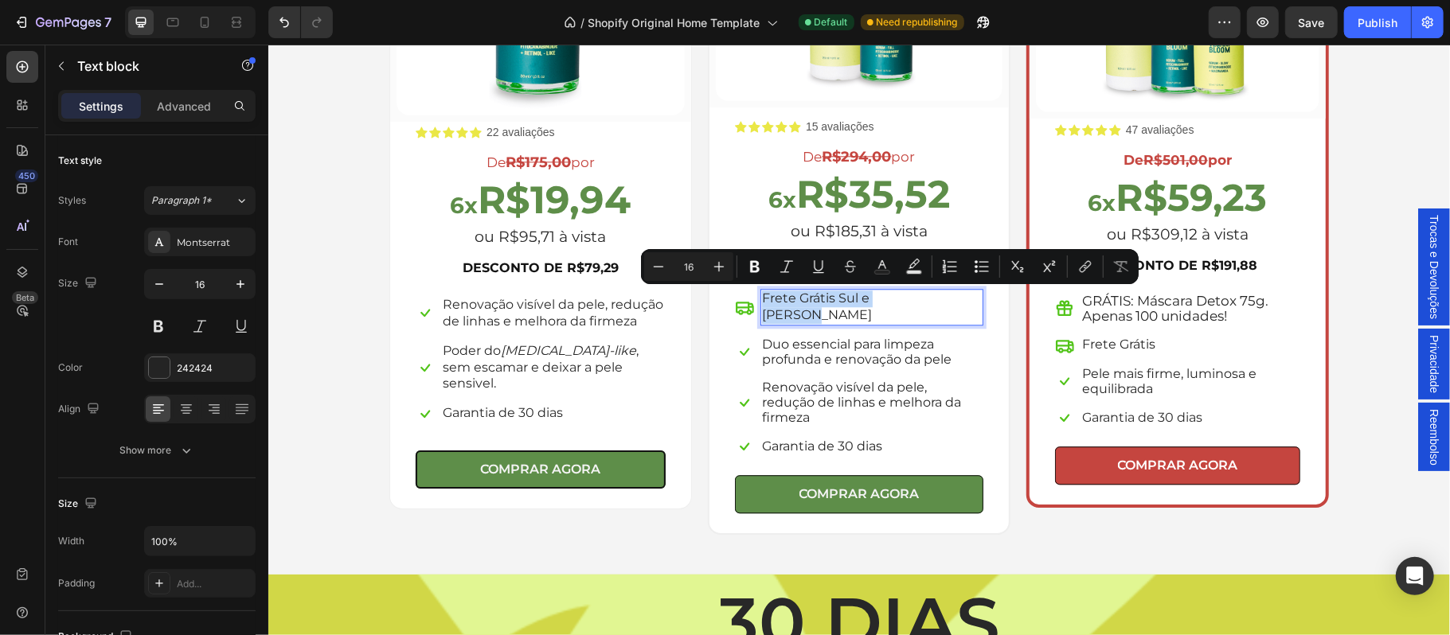
click at [876, 292] on p "Frete Grátis Sul e Sudeste" at bounding box center [871, 306] width 220 height 33
copy p "Frete Grátis Sul e Sudeste"
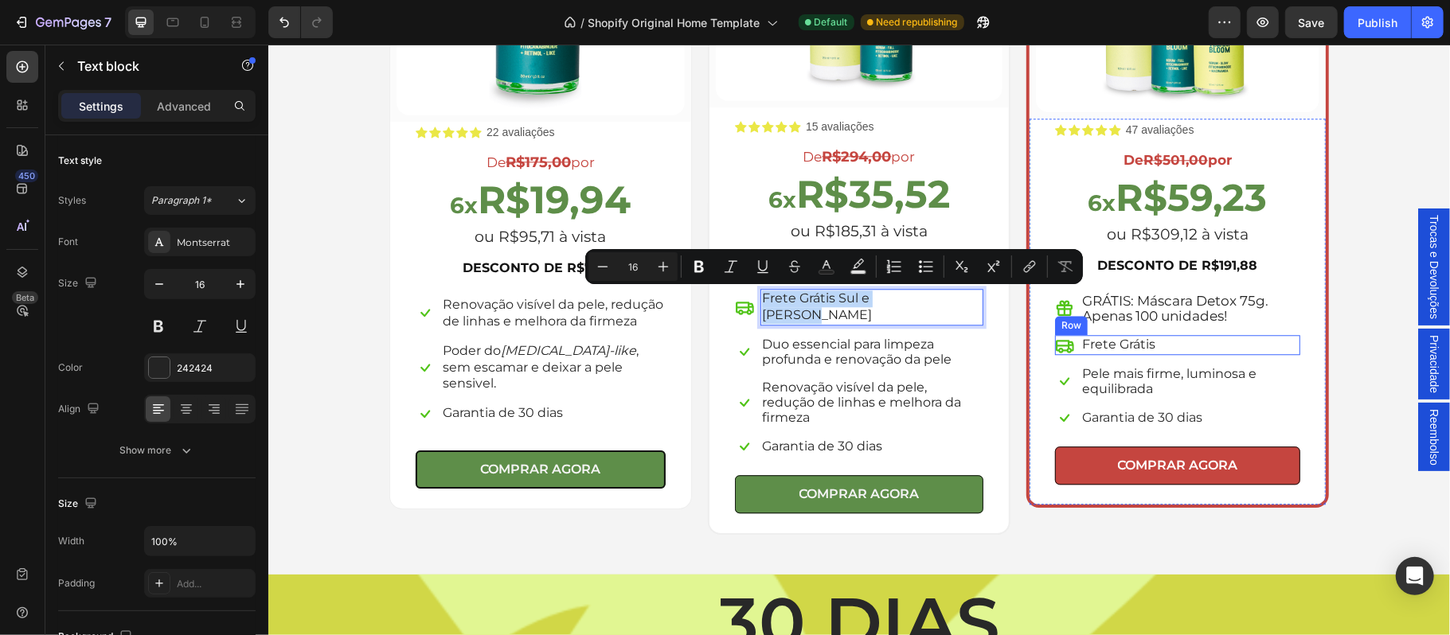
click at [1148, 348] on div "Icon Frete Grátis Text block Row" at bounding box center [1176, 344] width 245 height 20
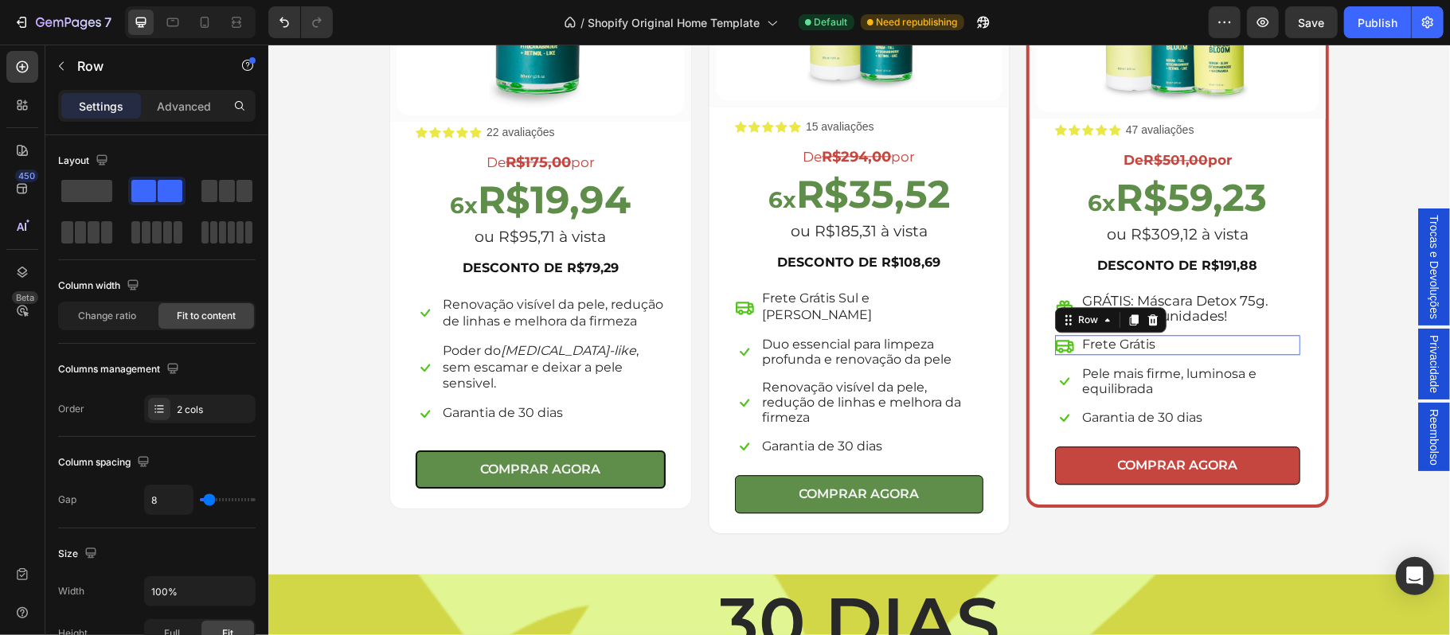
click at [1148, 348] on div "Icon Frete Grátis Text block Row 0" at bounding box center [1176, 344] width 245 height 20
click at [1148, 348] on div "Icon Frete Grátis Text block Row 12" at bounding box center [1176, 344] width 245 height 20
click at [1125, 348] on span "Frete Grátis" at bounding box center [1117, 343] width 73 height 15
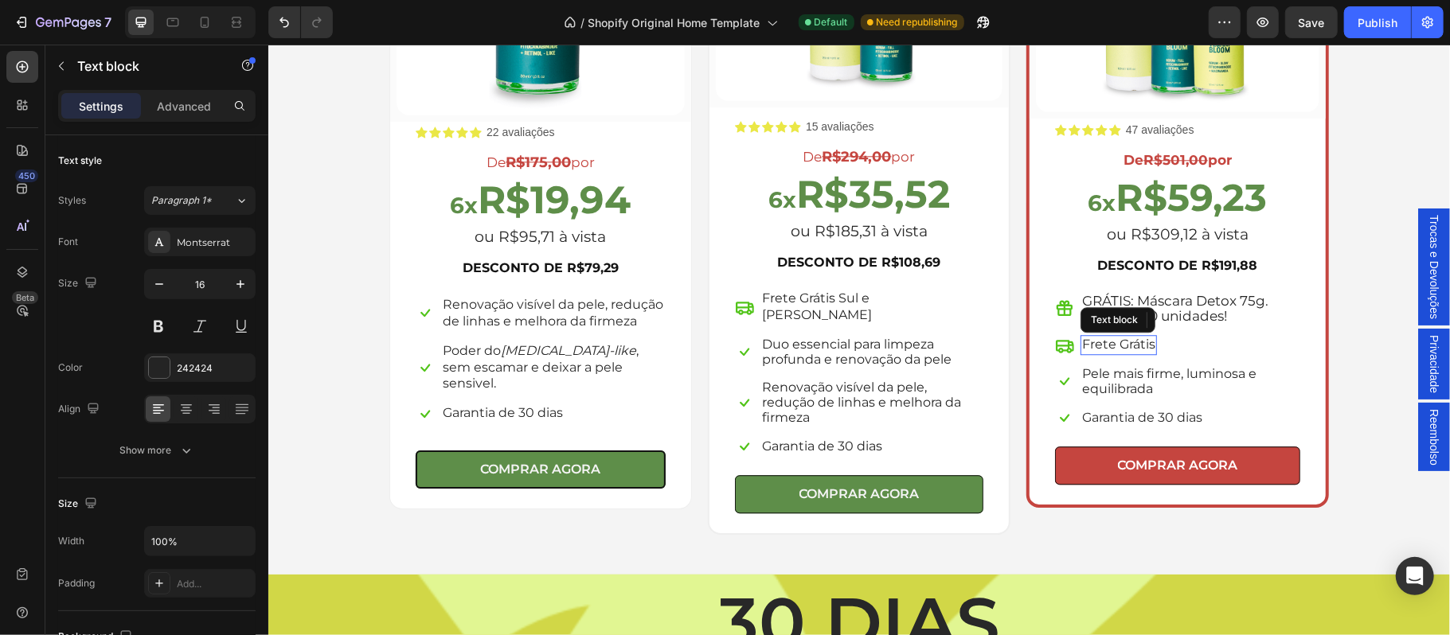
click at [1125, 348] on span "Frete Grátis" at bounding box center [1117, 343] width 73 height 15
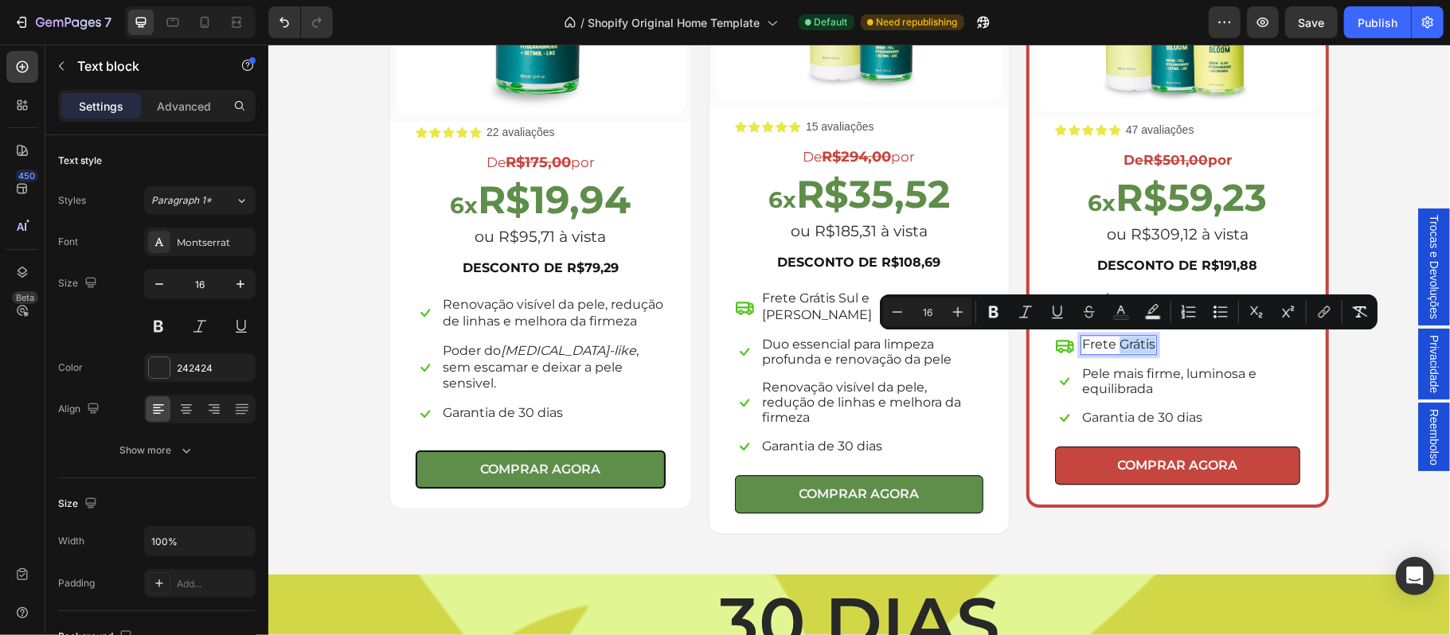
click at [1125, 348] on span "Frete Grátis" at bounding box center [1117, 343] width 73 height 15
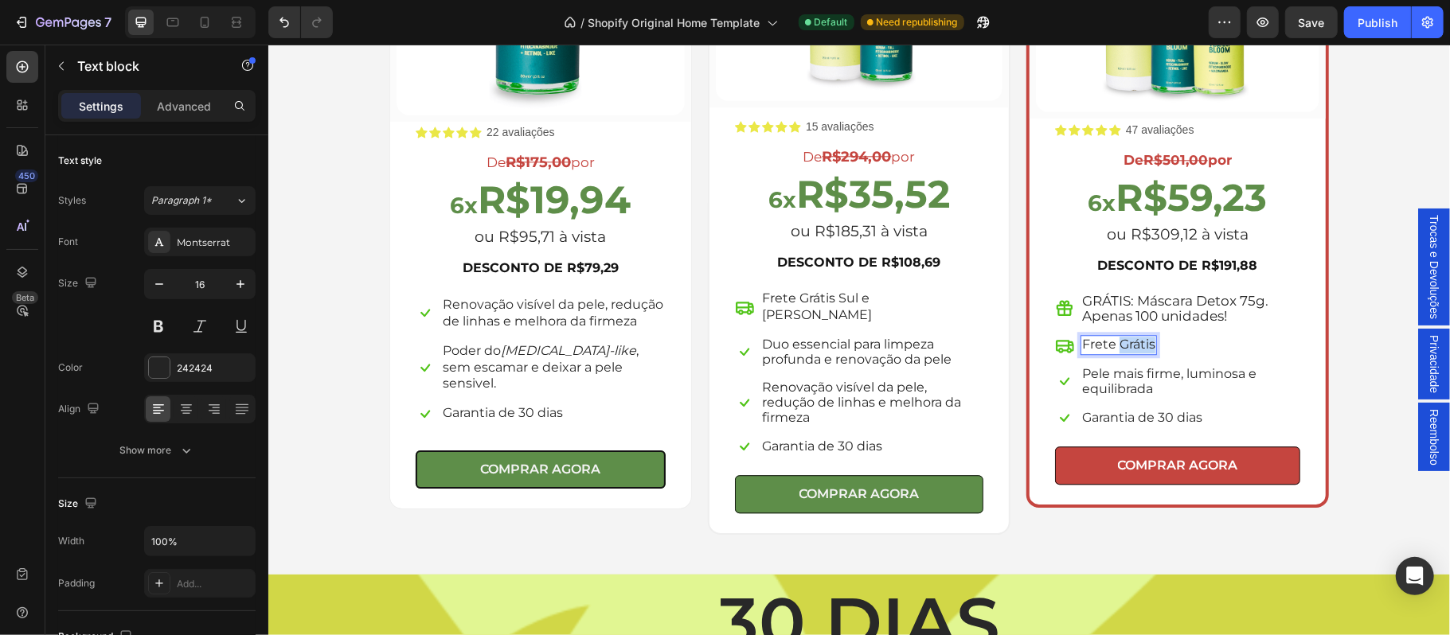
click at [1125, 348] on span "Frete Grátis" at bounding box center [1117, 343] width 73 height 15
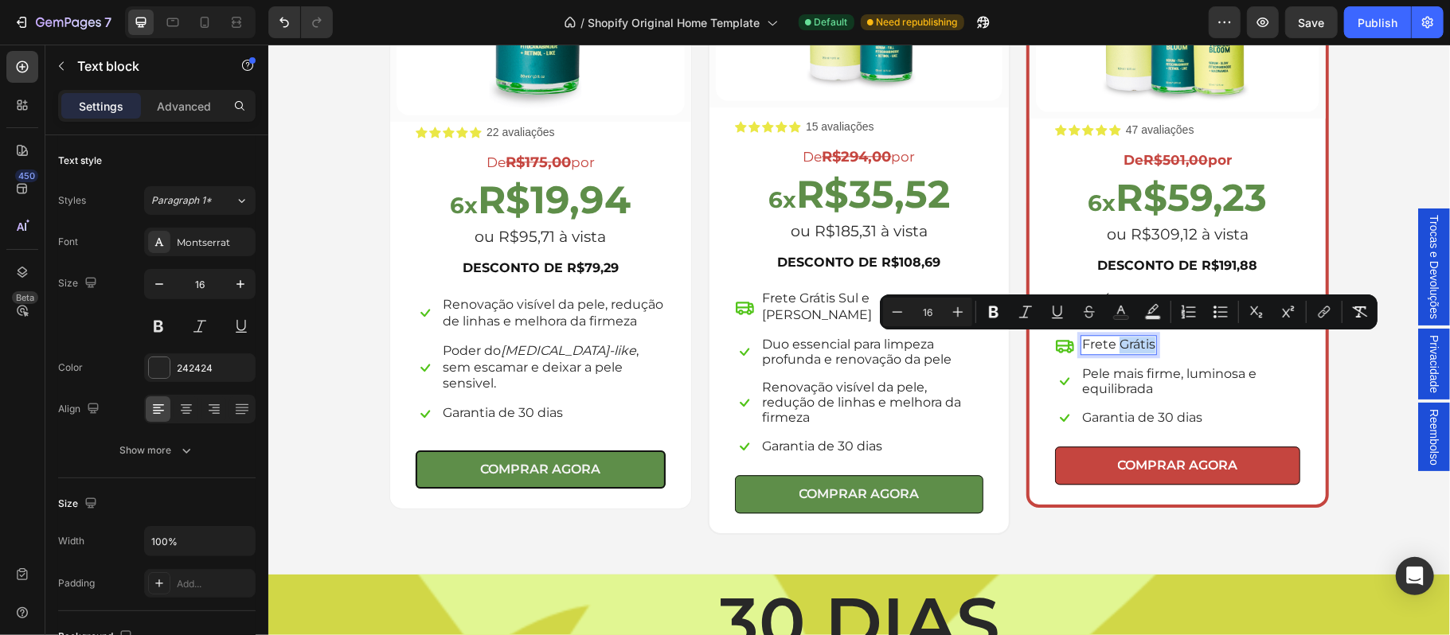
click at [1125, 348] on span "Frete Grátis" at bounding box center [1117, 343] width 73 height 15
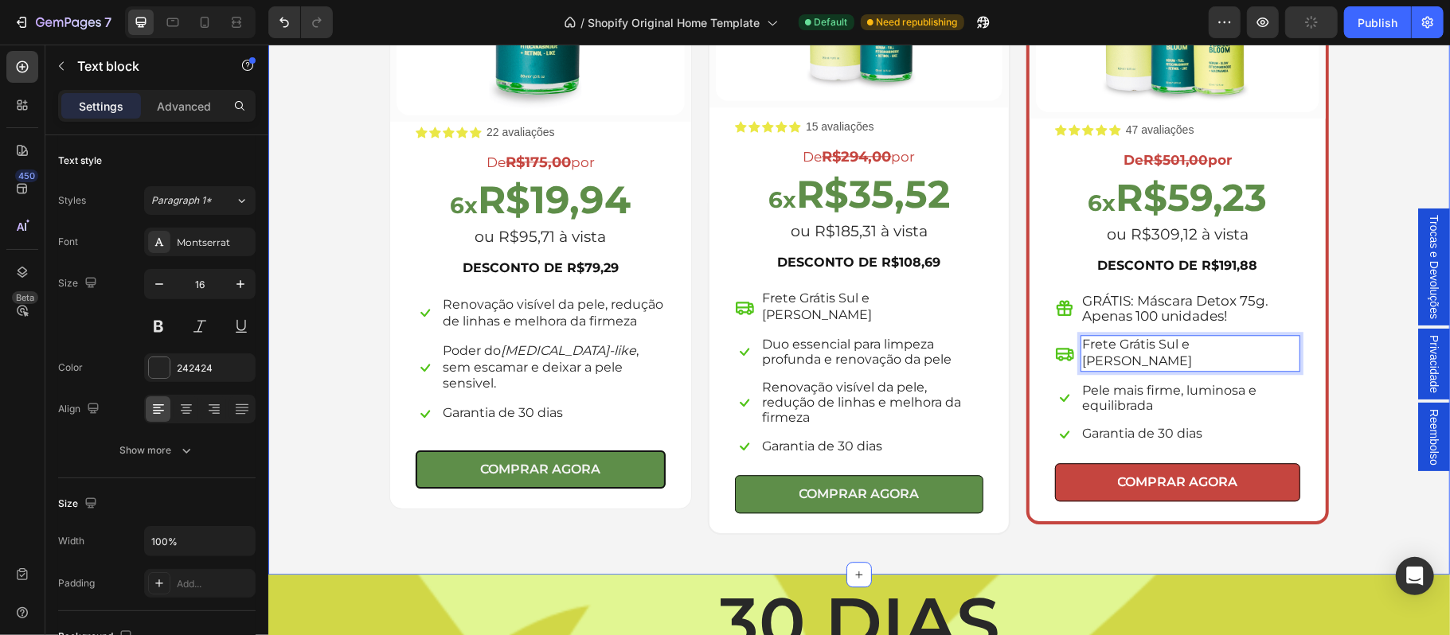
click at [1357, 364] on div "Escolha a sua oferta 🔥 Heading *Ofertas válidas enquanto durarem os estoques. T…" at bounding box center [858, 115] width 1158 height 838
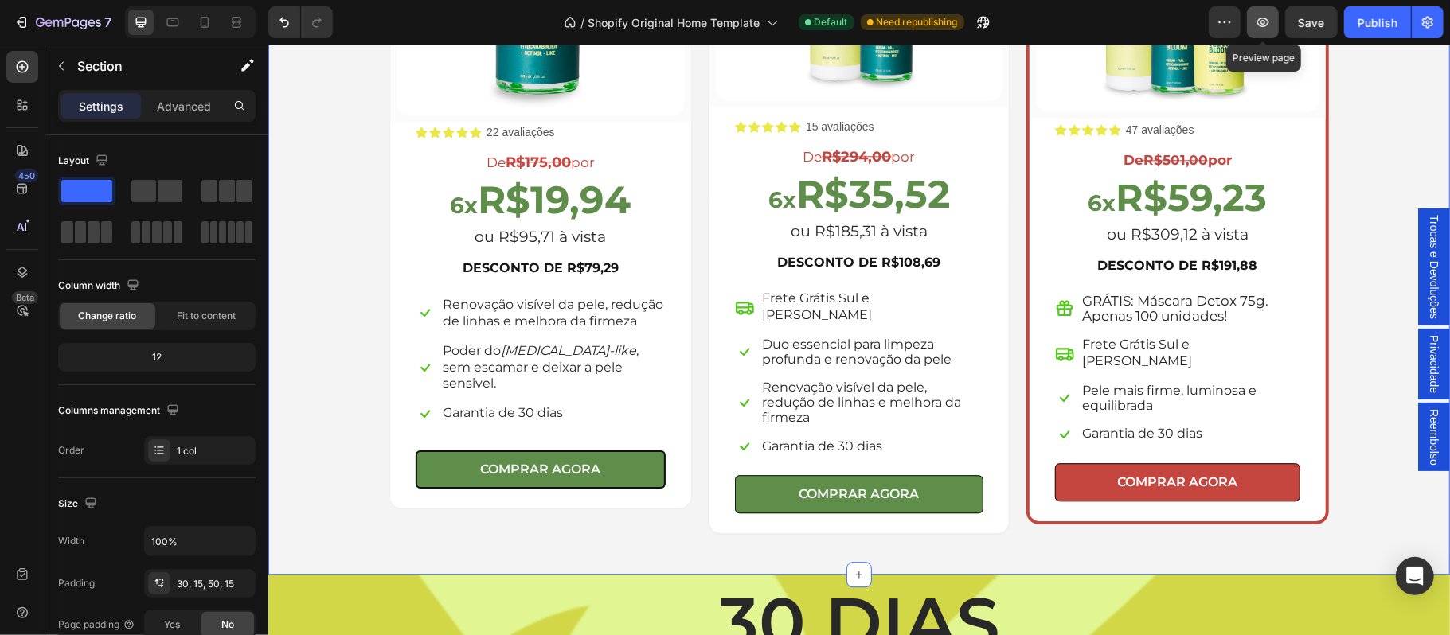
click at [1261, 23] on icon "button" at bounding box center [1262, 22] width 5 height 5
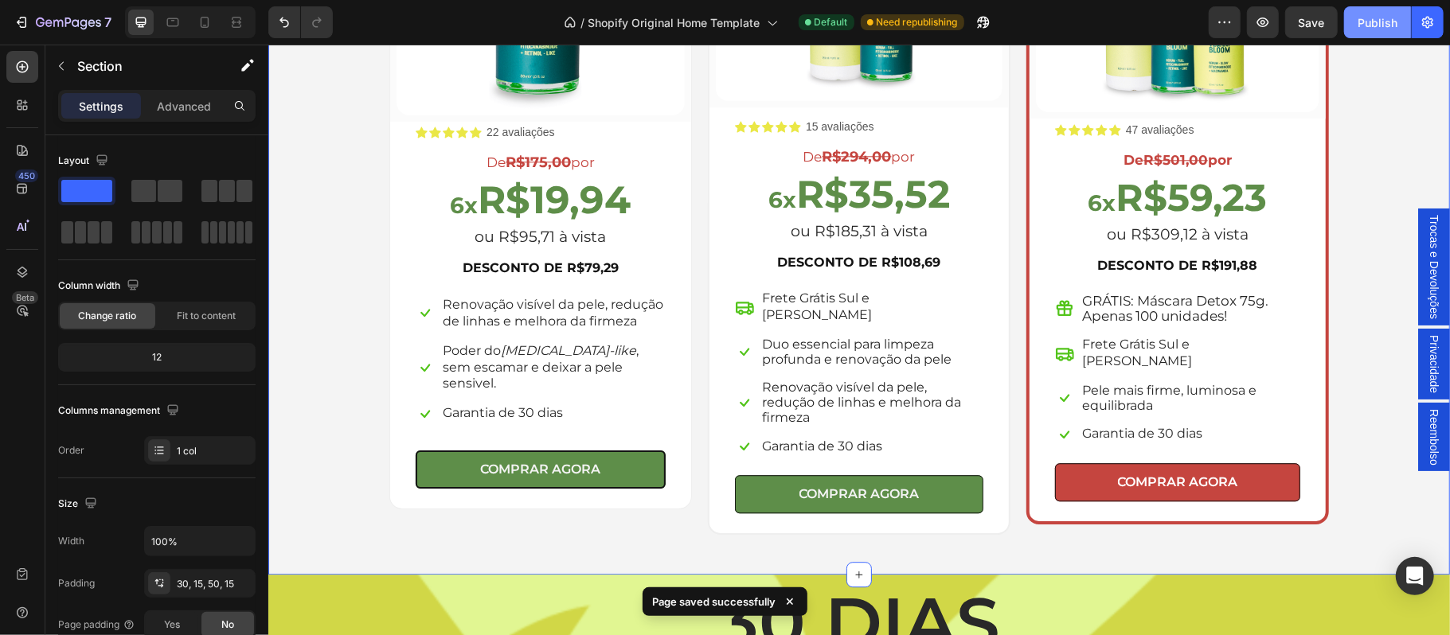
click at [1376, 25] on div "Publish" at bounding box center [1377, 22] width 40 height 17
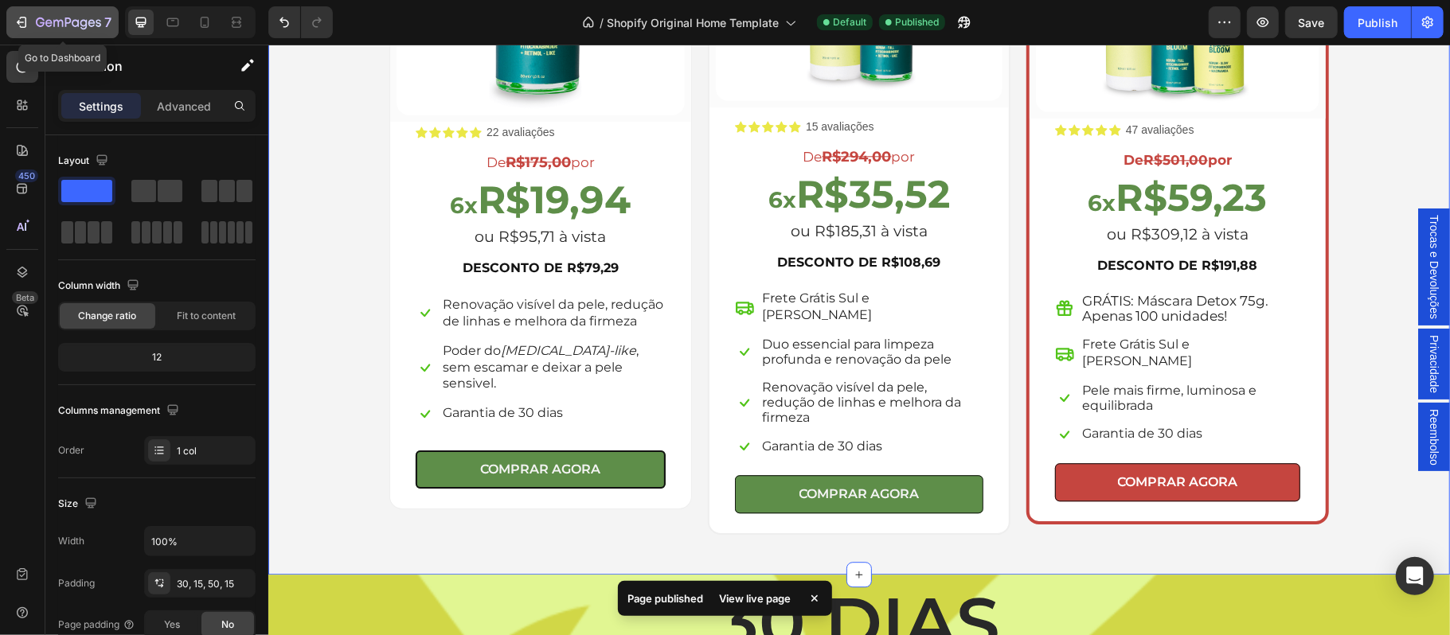
click at [23, 21] on icon "button" at bounding box center [22, 22] width 16 height 16
